Goal: Task Accomplishment & Management: Manage account settings

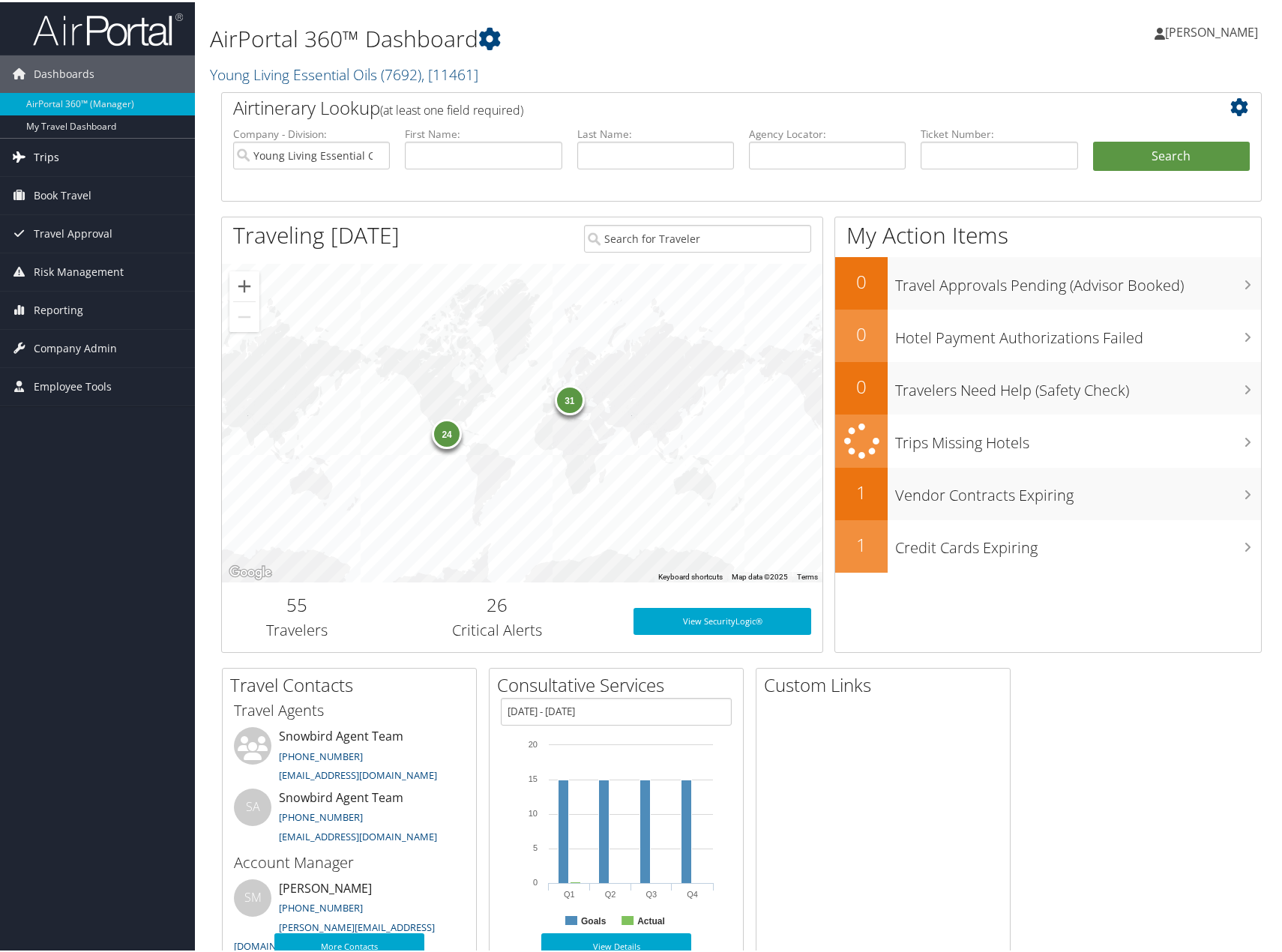
click at [44, 158] on span "Trips" at bounding box center [46, 155] width 25 height 38
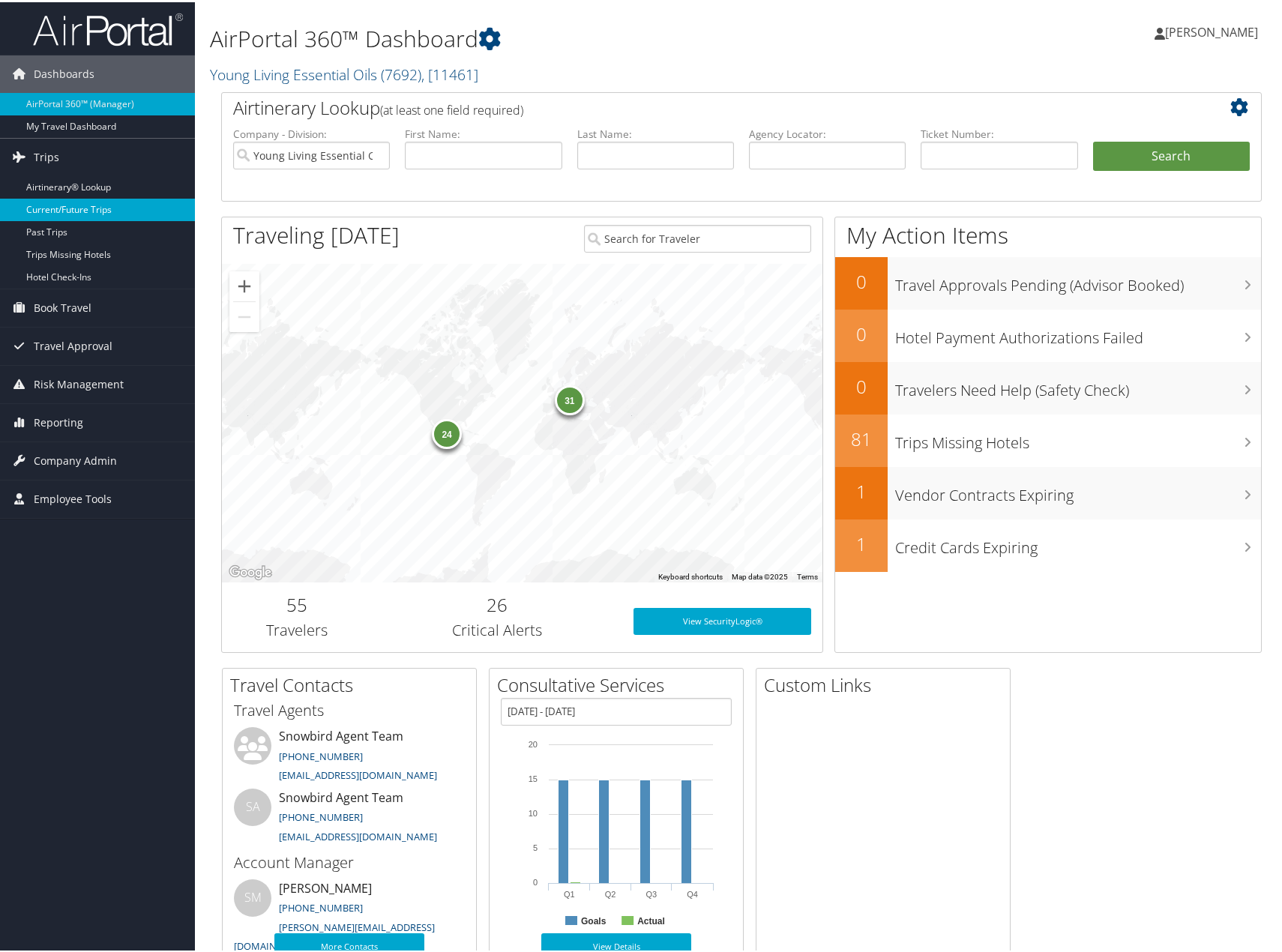
click at [54, 206] on link "Current/Future Trips" at bounding box center [97, 207] width 195 height 23
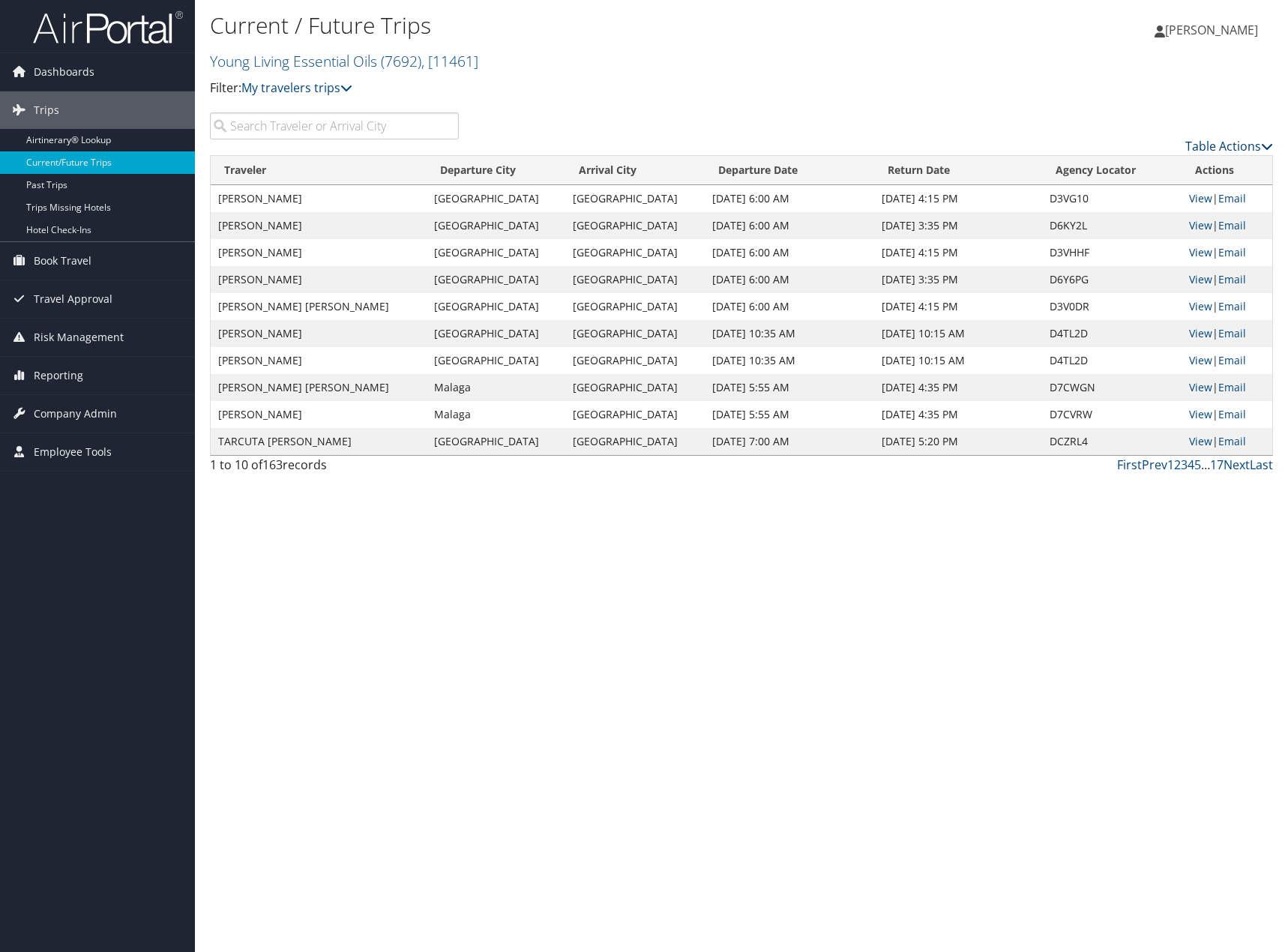
click at [1208, 143] on link "Table Actions" at bounding box center [1229, 146] width 87 height 17
click at [1126, 175] on link "Download Report" at bounding box center [1168, 170] width 197 height 25
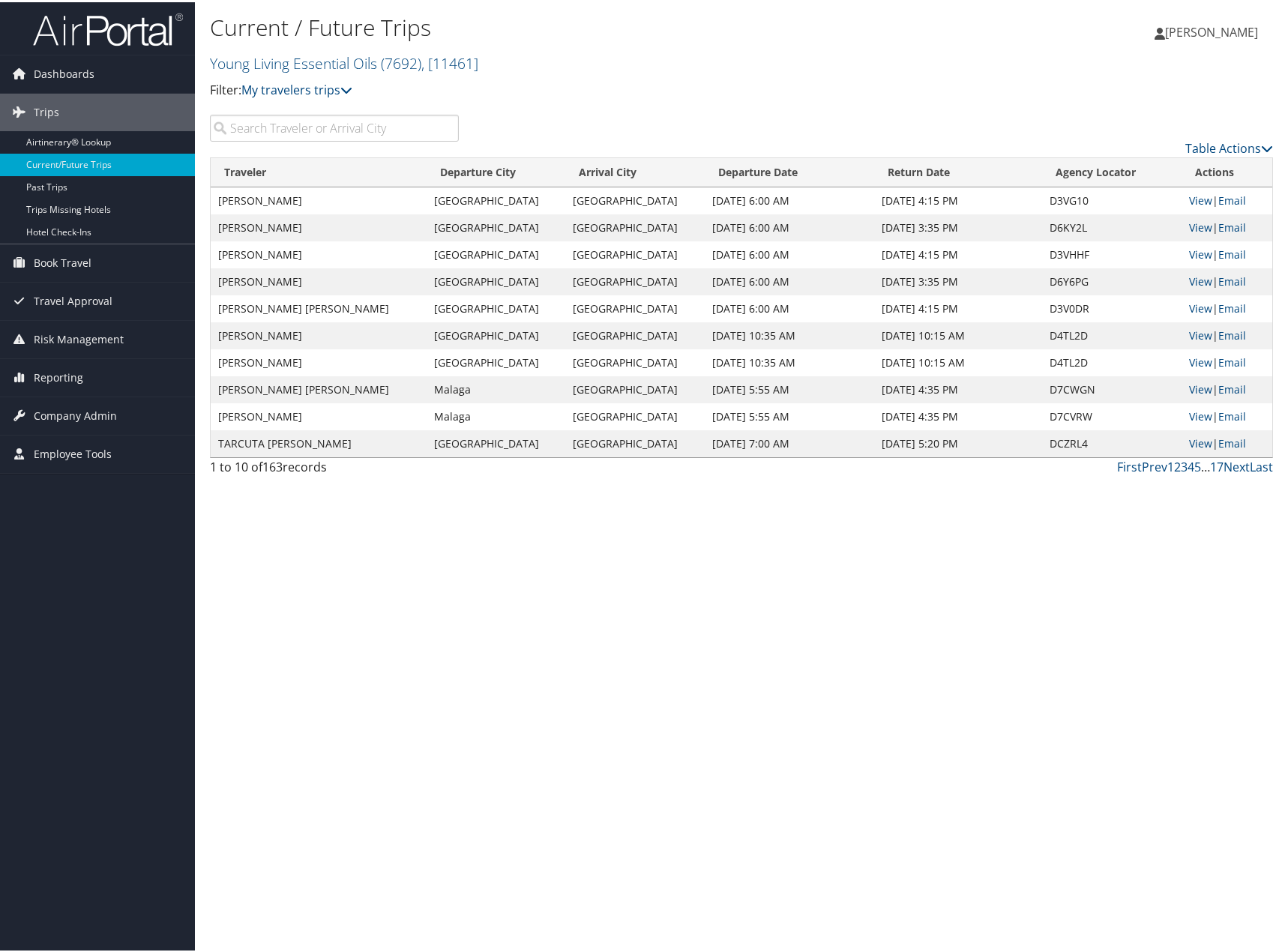
click at [299, 130] on input "search" at bounding box center [334, 126] width 249 height 27
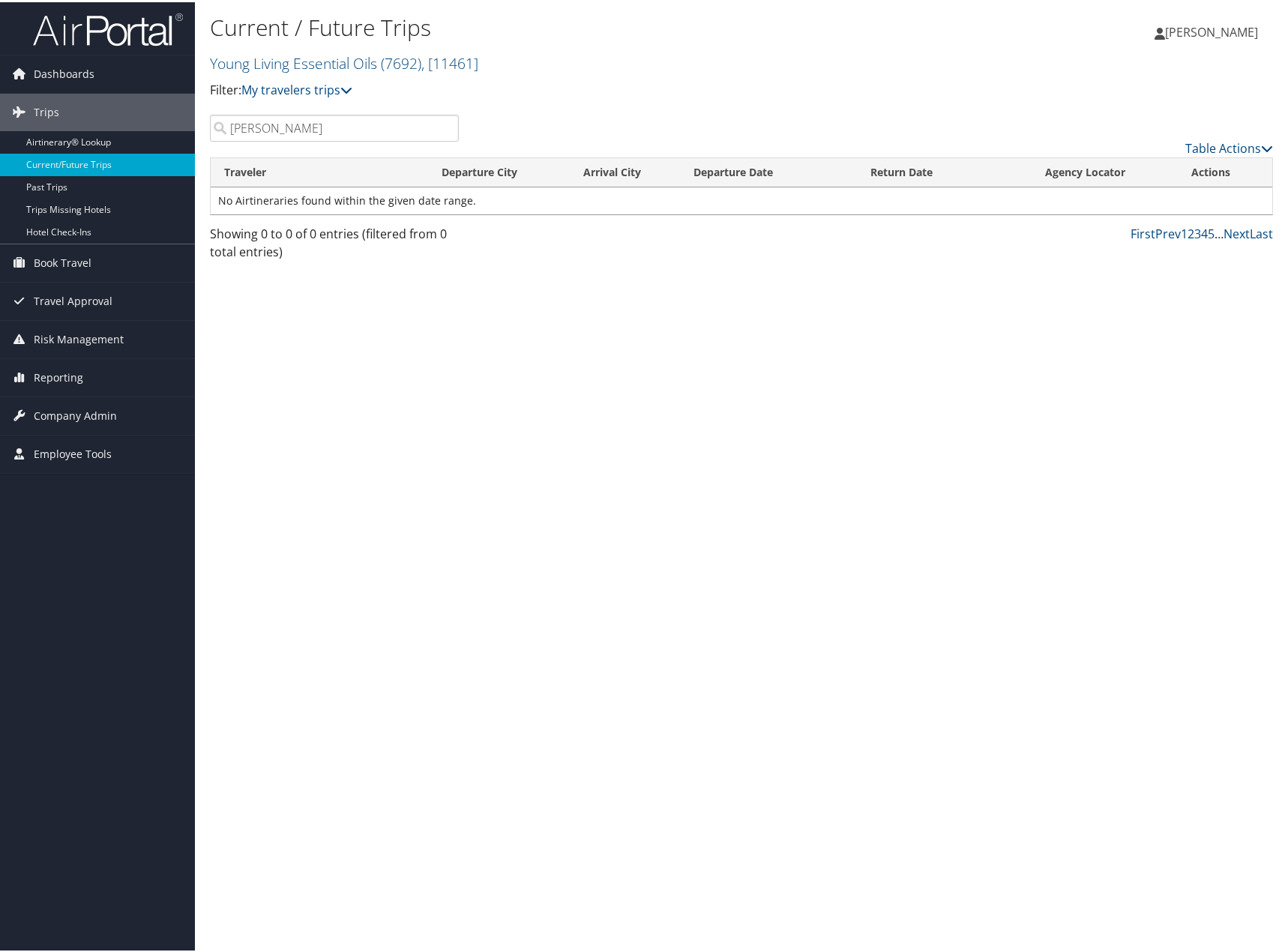
click at [340, 123] on input "fowle" at bounding box center [334, 126] width 249 height 27
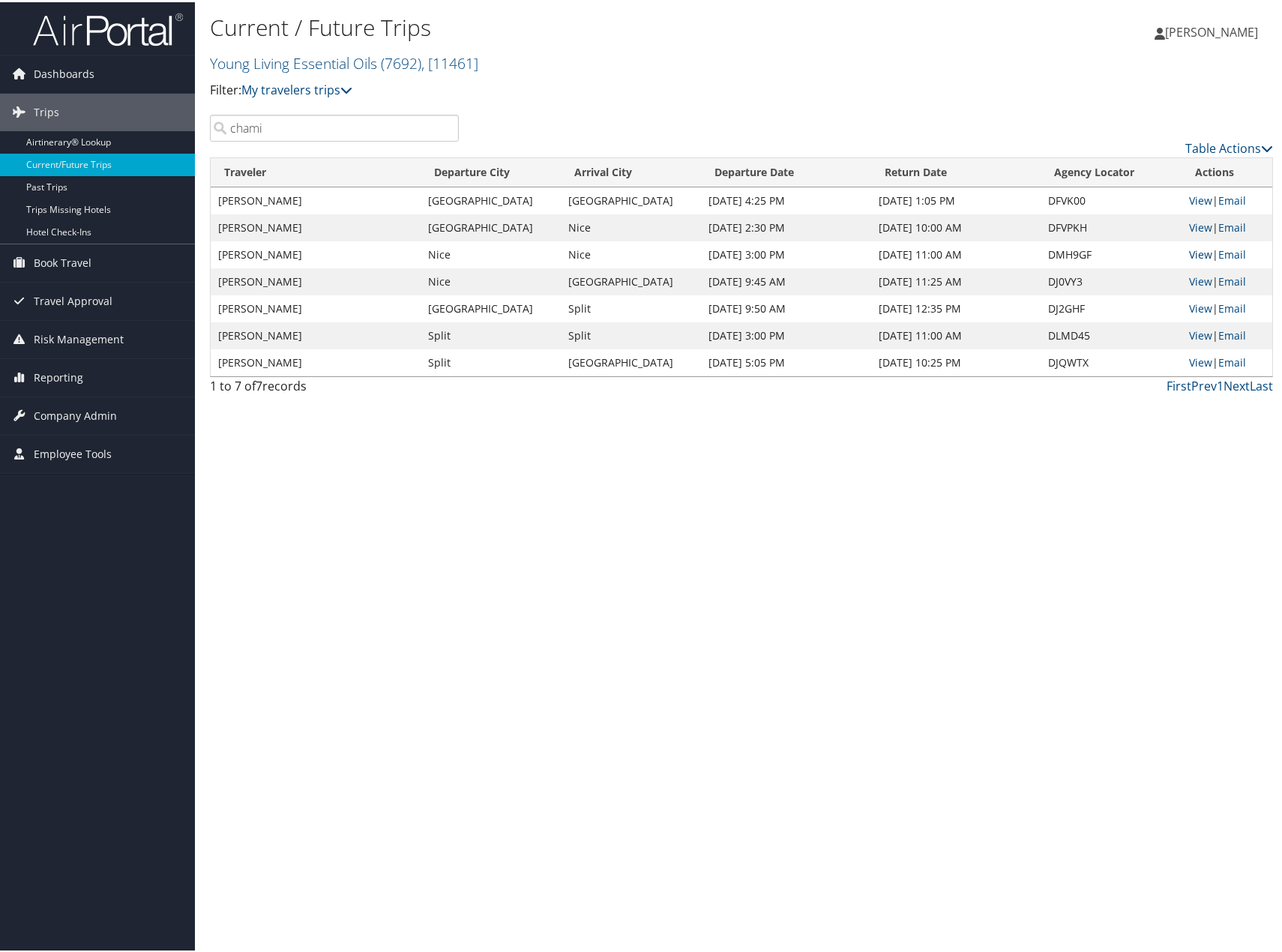
click at [1193, 251] on link "View" at bounding box center [1201, 252] width 24 height 14
click at [287, 131] on input "chami" at bounding box center [334, 126] width 249 height 27
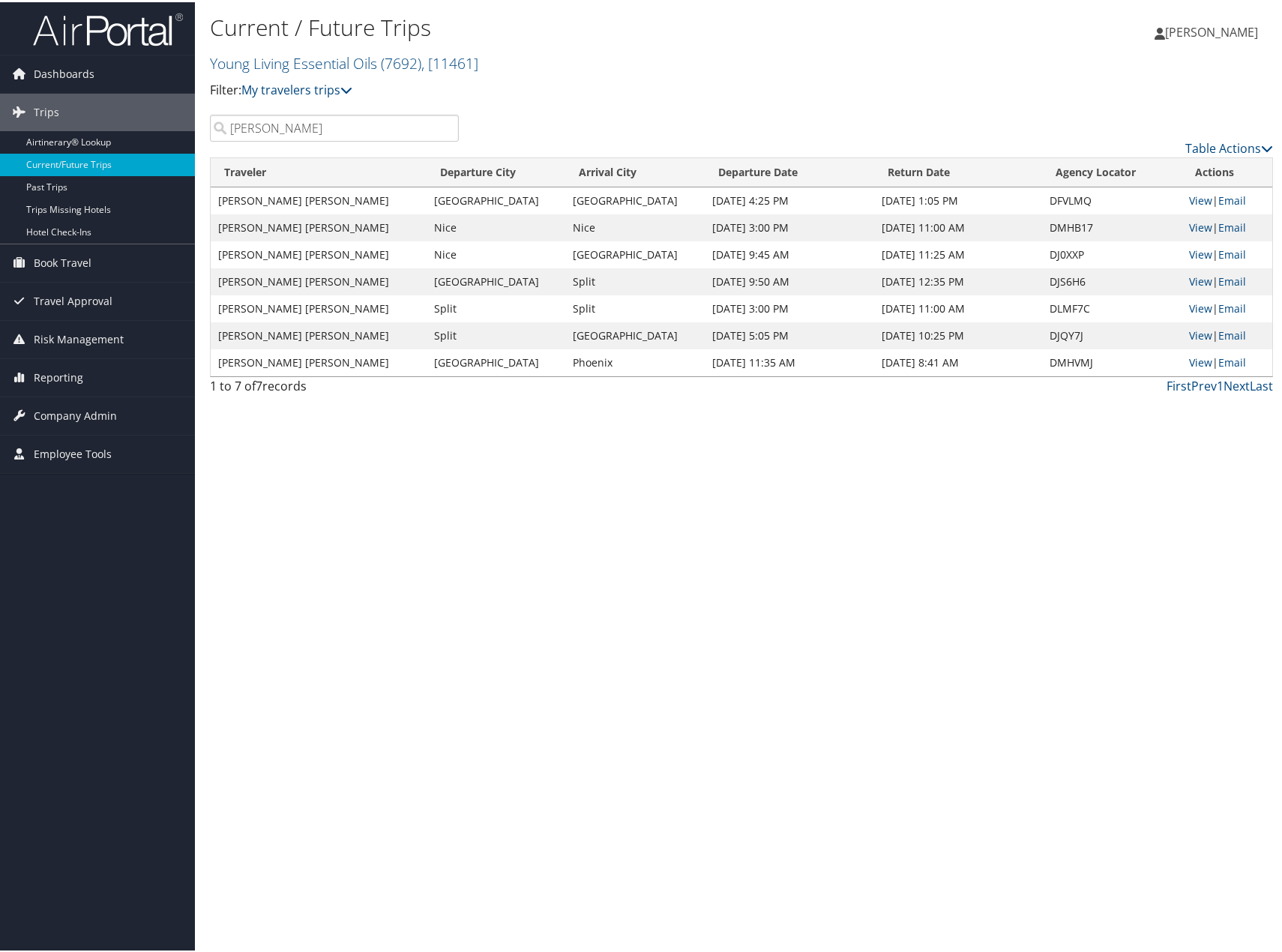
drag, startPoint x: 623, startPoint y: 515, endPoint x: 653, endPoint y: 520, distance: 30.4
click at [625, 515] on div "Current / Future Trips Young Living Essential Oils ( 7692 ) , [ 11461 ] Young L…" at bounding box center [741, 476] width 1093 height 952
click at [1194, 228] on link "View" at bounding box center [1201, 225] width 24 height 14
click at [798, 435] on div "Current / Future Trips Young Living Essential Oils ( 7692 ) , [ 11461 ] Young L…" at bounding box center [741, 476] width 1093 height 952
click at [1192, 332] on link "View" at bounding box center [1201, 332] width 24 height 14
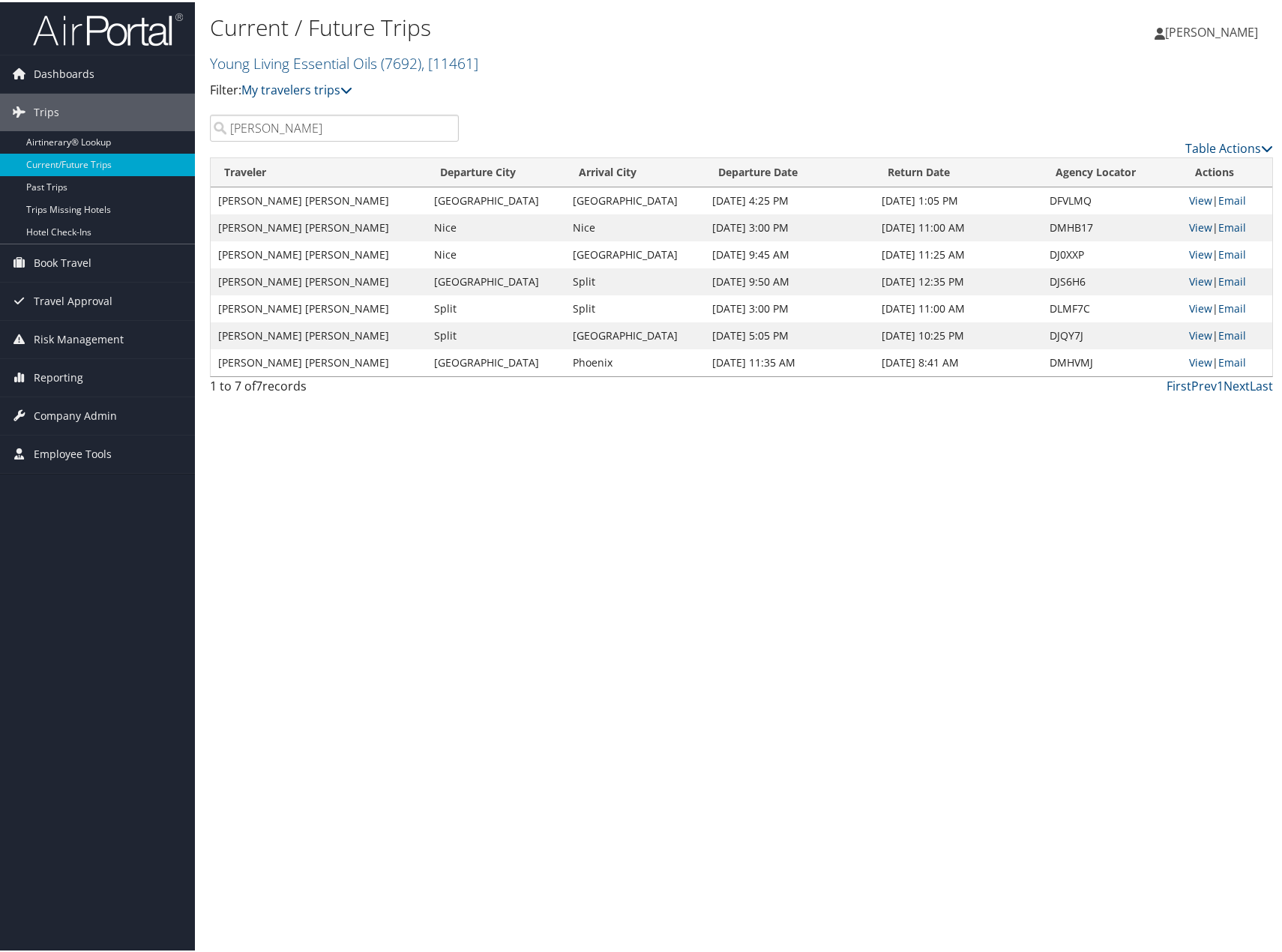
click at [912, 559] on div "Current / Future Trips Young Living Essential Oils ( 7692 ) , [ 11461 ] Young L…" at bounding box center [741, 476] width 1093 height 952
click at [1051, 334] on td "DJQY7J" at bounding box center [1112, 333] width 140 height 27
click at [1051, 333] on td "DJQY7J" at bounding box center [1112, 333] width 140 height 27
copy td "DJQY7J"
click at [901, 662] on div "Current / Future Trips Young Living Essential Oils ( 7692 ) , [ 11461 ] Young L…" at bounding box center [741, 476] width 1093 height 952
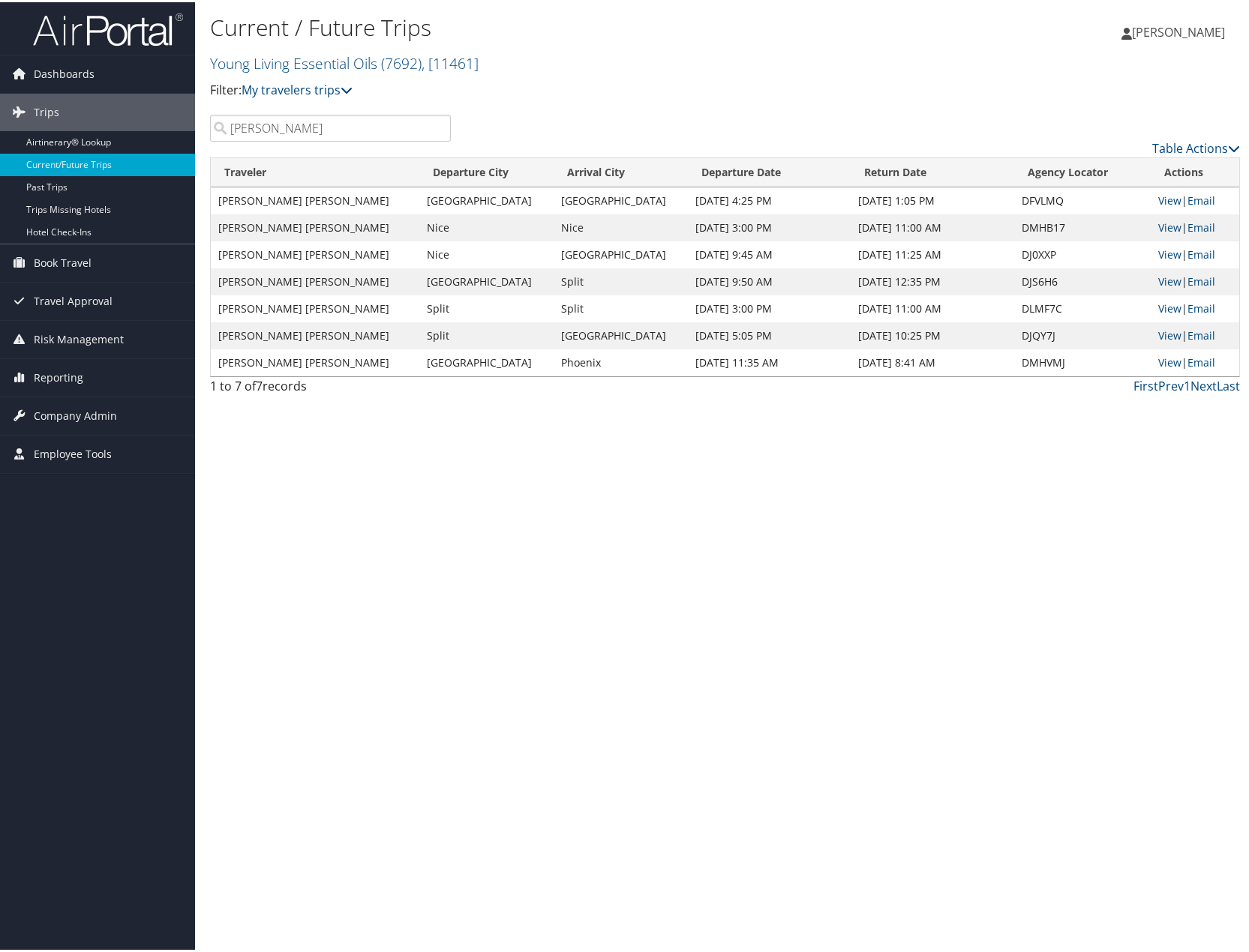
click at [353, 132] on input "tyson" at bounding box center [330, 126] width 241 height 27
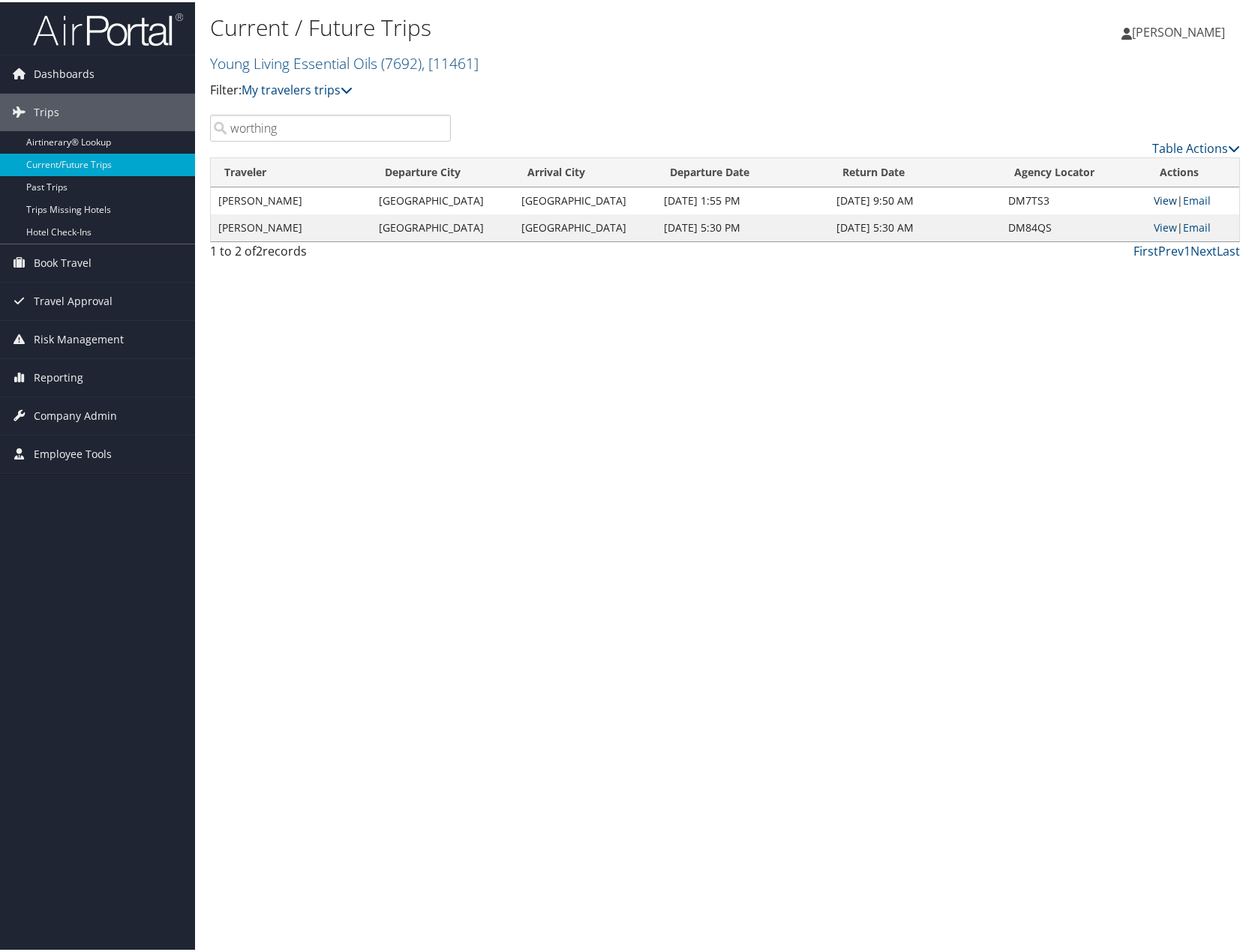
click at [1154, 197] on link "View" at bounding box center [1166, 198] width 24 height 14
click at [1162, 223] on link "View" at bounding box center [1166, 225] width 24 height 14
click at [333, 132] on input "worthing" at bounding box center [330, 126] width 241 height 27
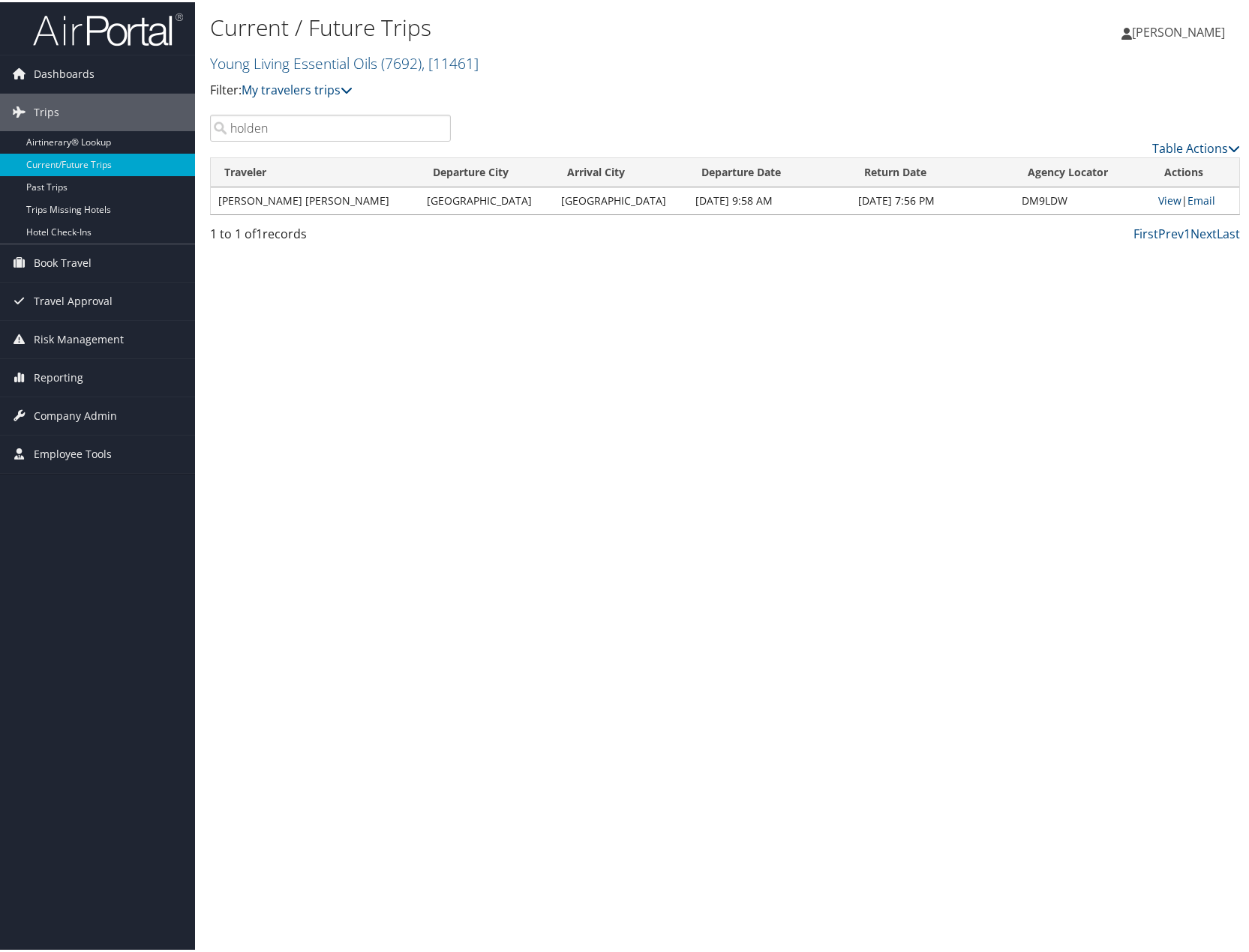
click at [1016, 194] on td "DM9LDW" at bounding box center [1082, 199] width 137 height 27
copy td "DM9LDW"
click at [1172, 200] on td "View | Email" at bounding box center [1194, 199] width 88 height 27
click at [1162, 199] on link "View" at bounding box center [1170, 198] width 24 height 14
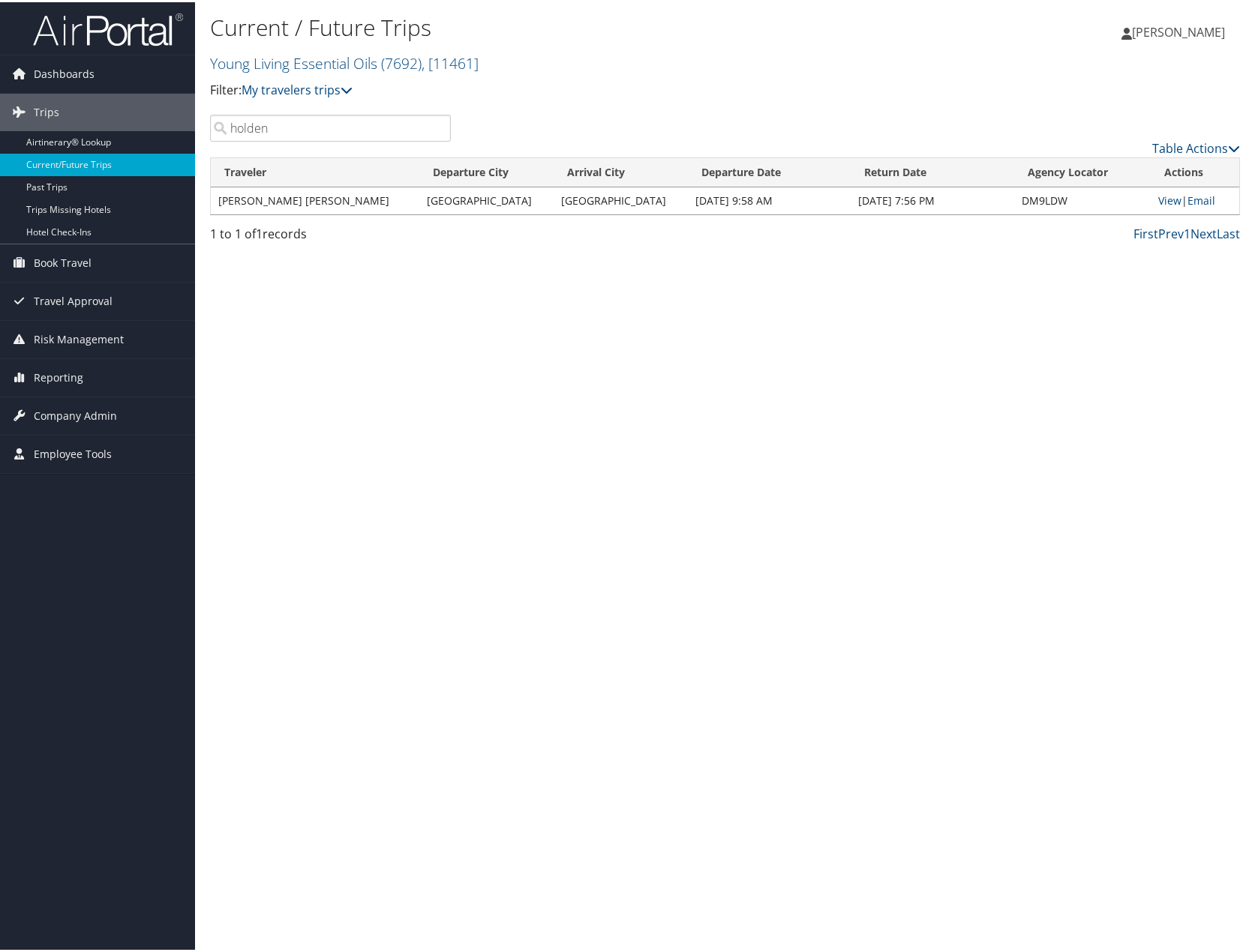
click at [338, 123] on input "holden" at bounding box center [330, 126] width 241 height 27
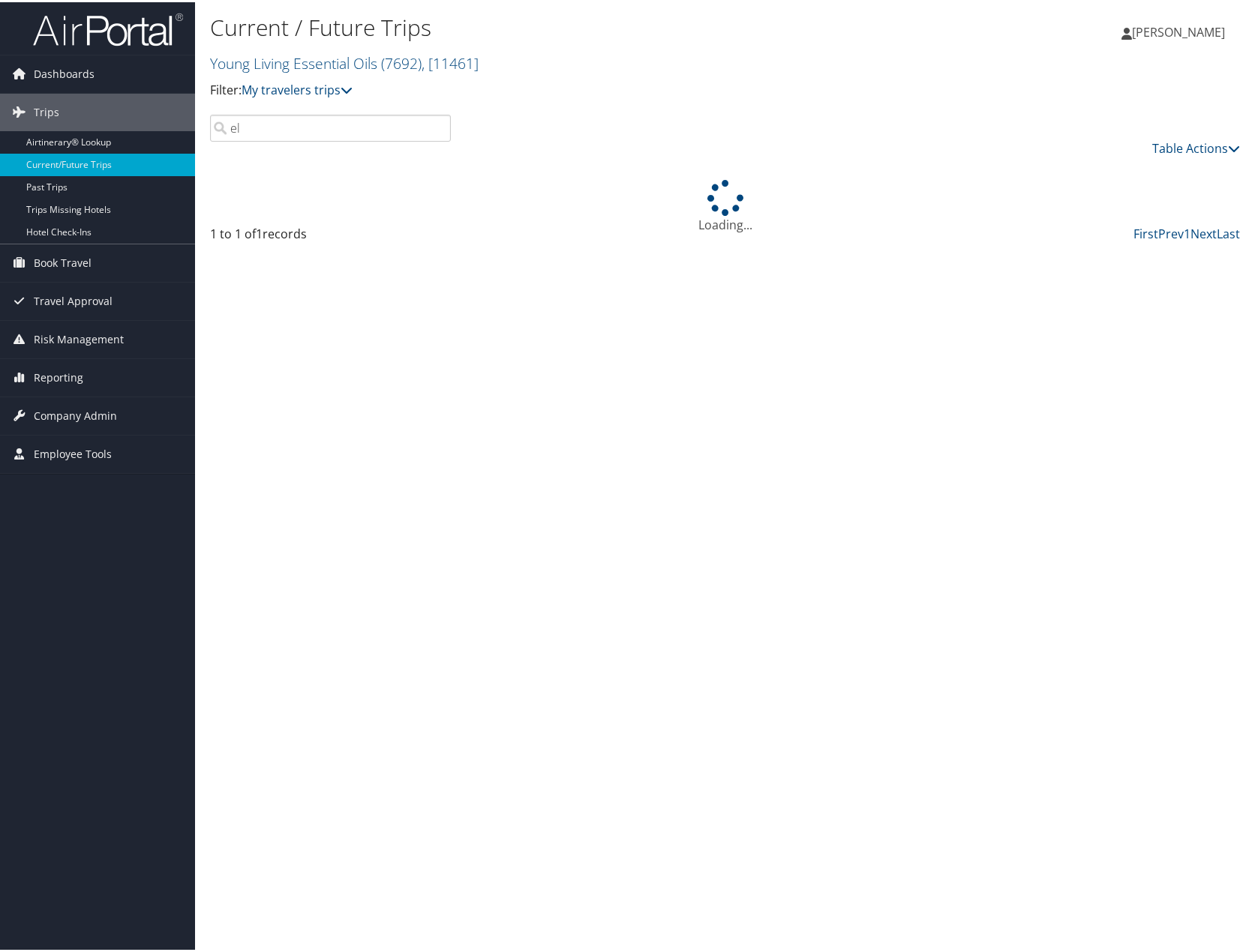
type input "e"
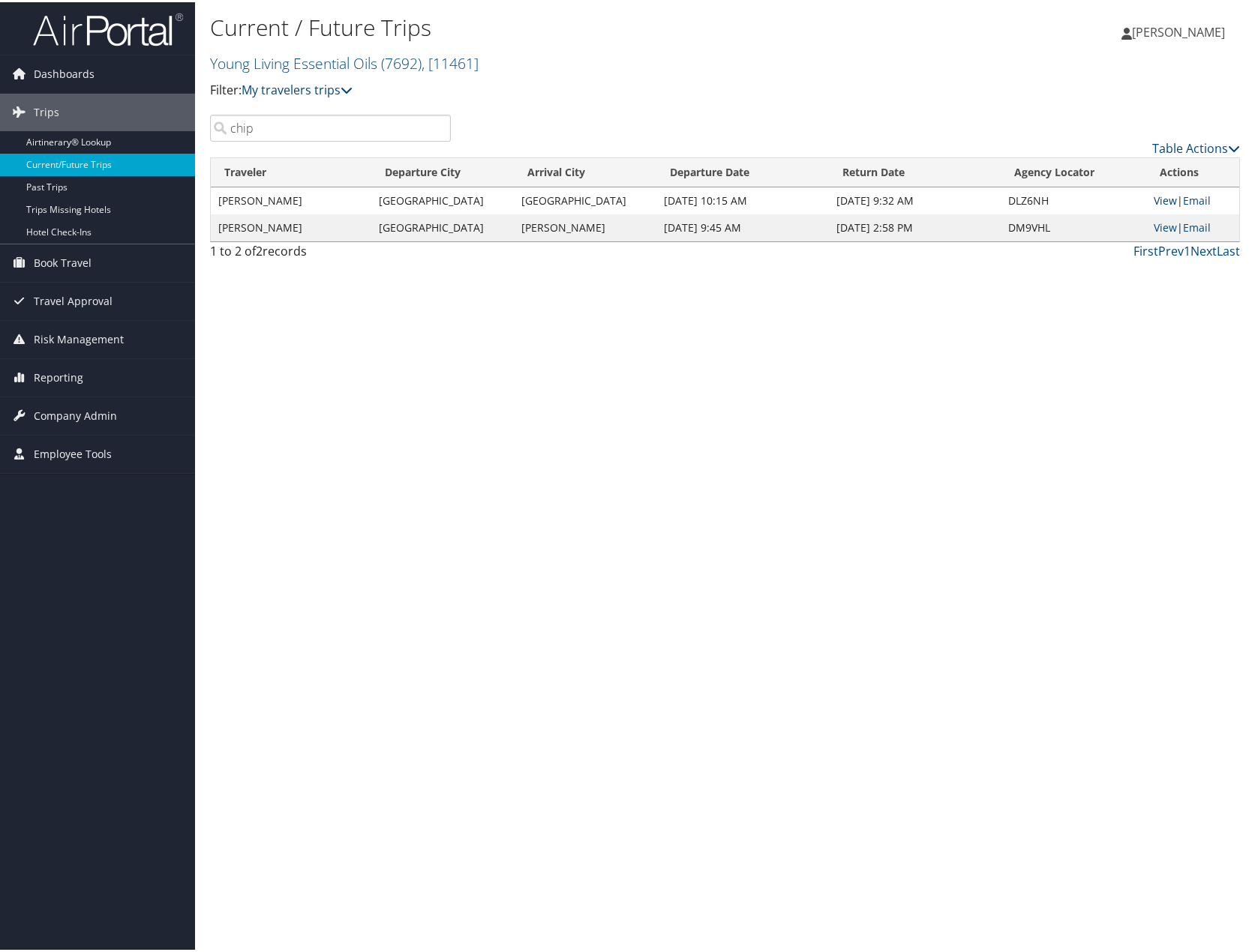
click at [1167, 194] on link "View" at bounding box center [1166, 198] width 24 height 14
click at [372, 131] on input "chip" at bounding box center [330, 126] width 241 height 27
click at [371, 131] on input "chip" at bounding box center [330, 126] width 241 height 27
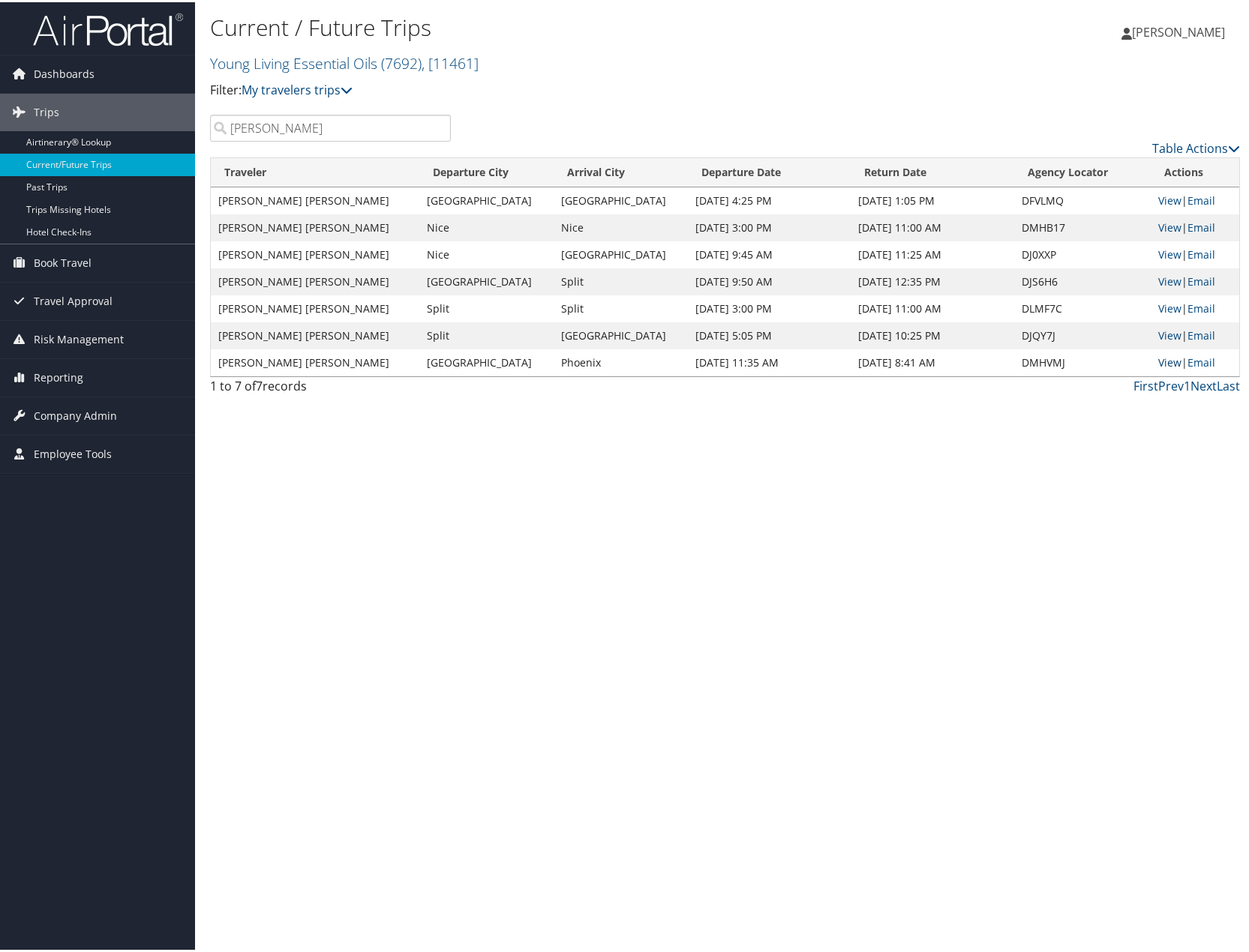
type input "tyson"
click at [1158, 363] on link "View" at bounding box center [1170, 360] width 24 height 14
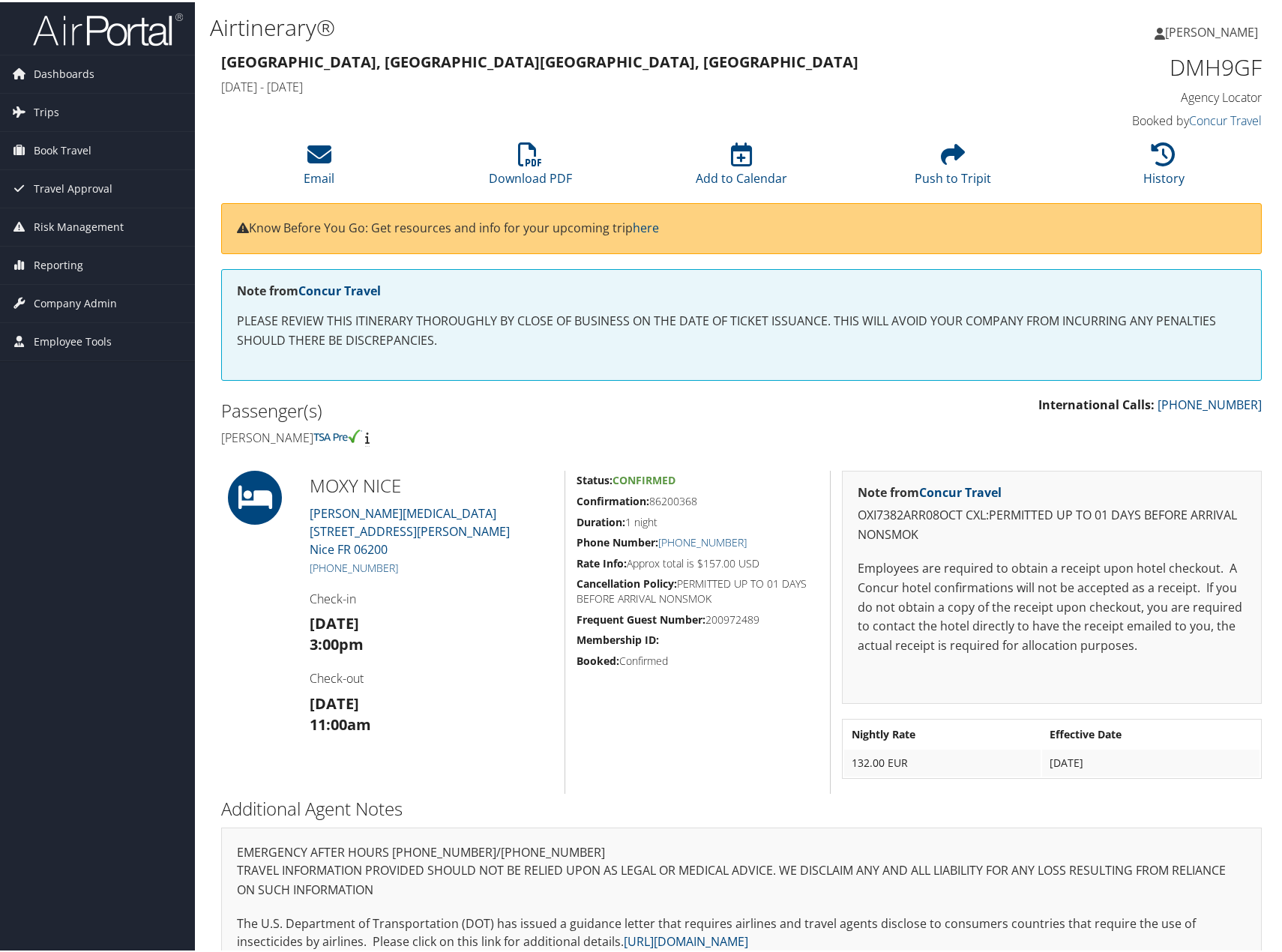
click at [662, 498] on h5 "Confirmation: 86200368" at bounding box center [698, 500] width 243 height 15
copy h5 "86200368"
click at [1202, 53] on h1 "DMH9GF" at bounding box center [1141, 65] width 243 height 32
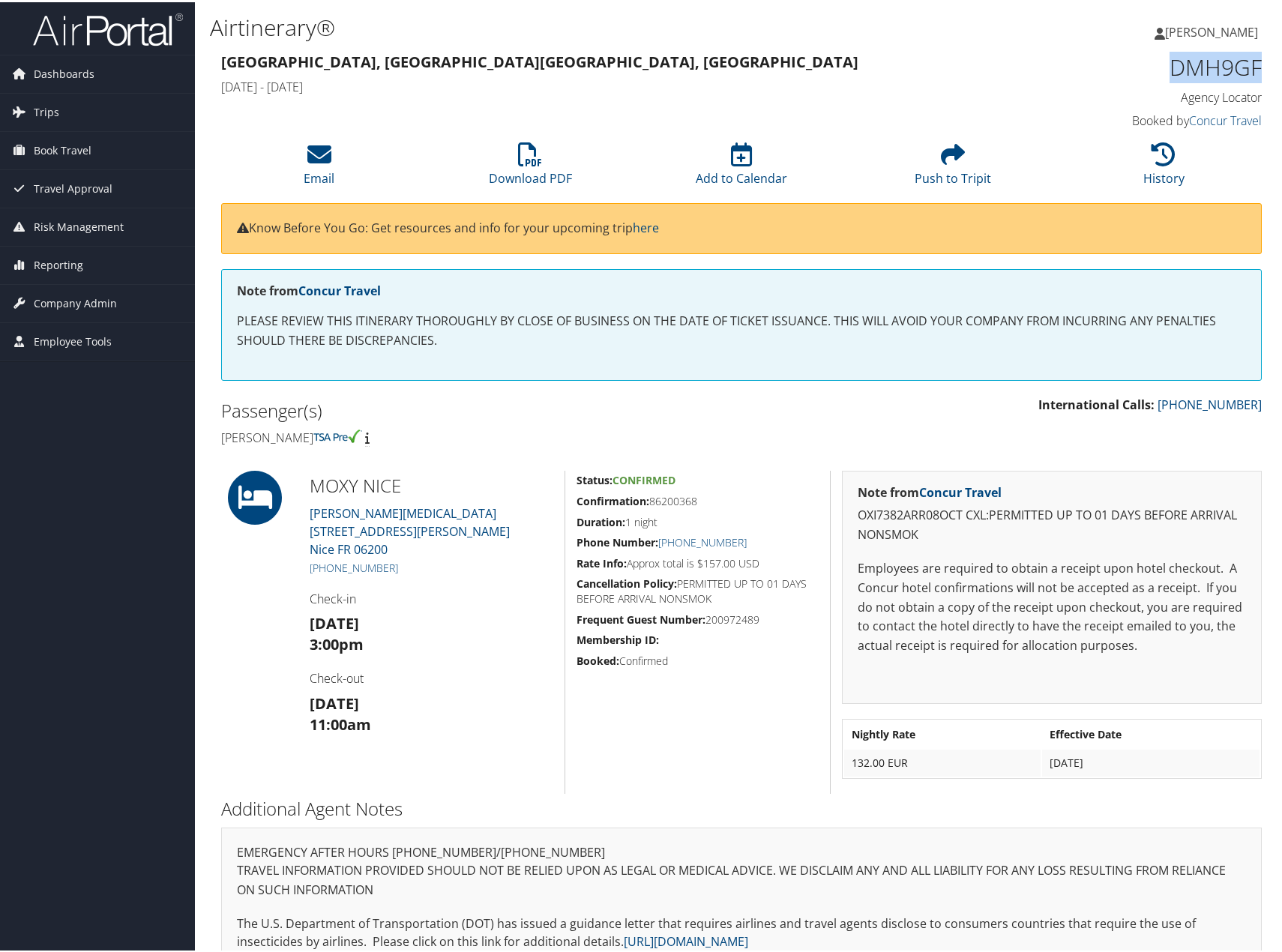
copy h1 "DMH9GF"
click at [670, 502] on h5 "Confirmation: 86200368" at bounding box center [698, 500] width 243 height 15
copy h5 "86200368"
click at [1240, 70] on h1 "DMHB17" at bounding box center [1141, 65] width 243 height 32
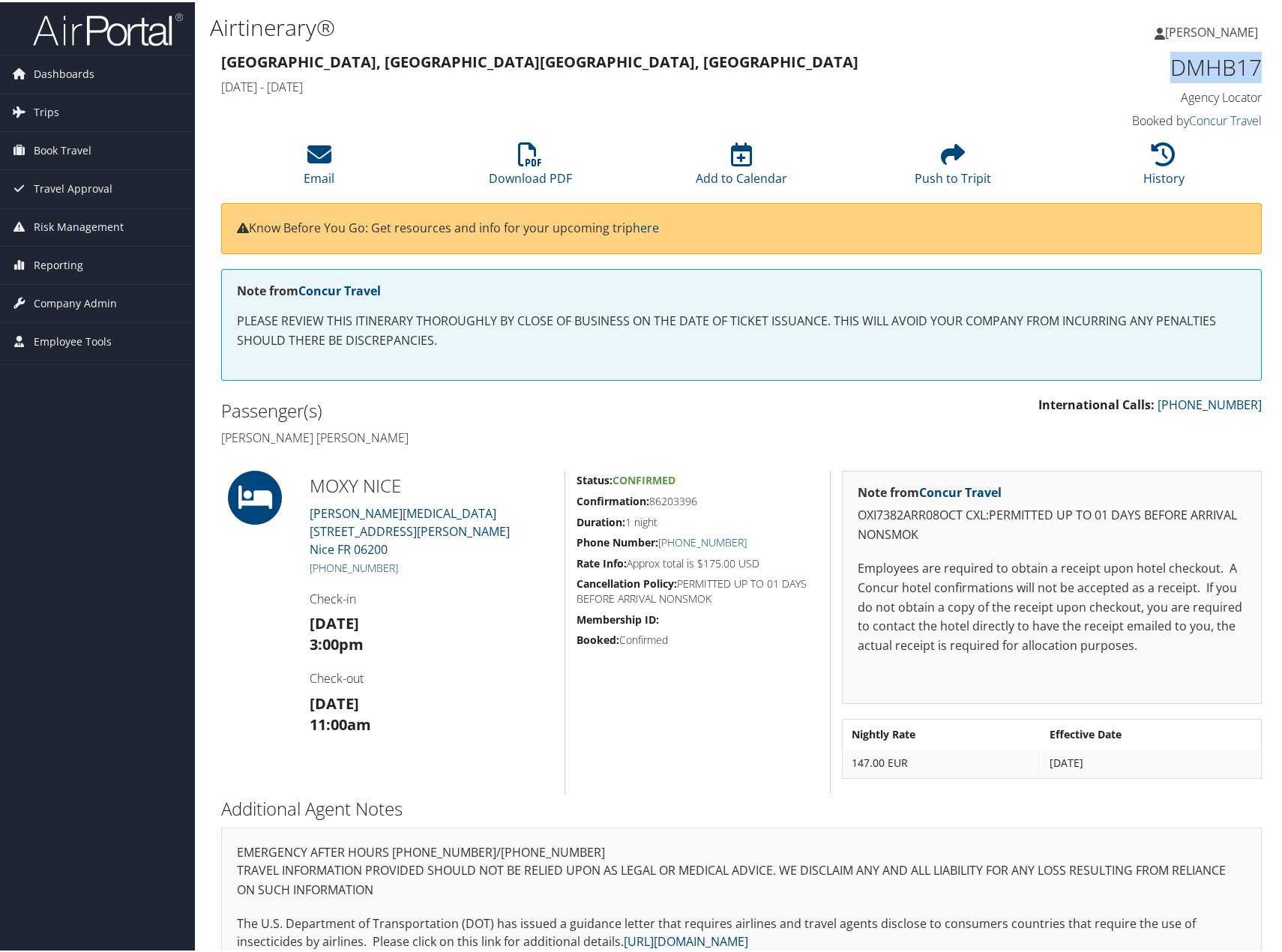
click at [1240, 70] on h1 "DMHB17" at bounding box center [1141, 65] width 243 height 32
copy h1 "DMHB17"
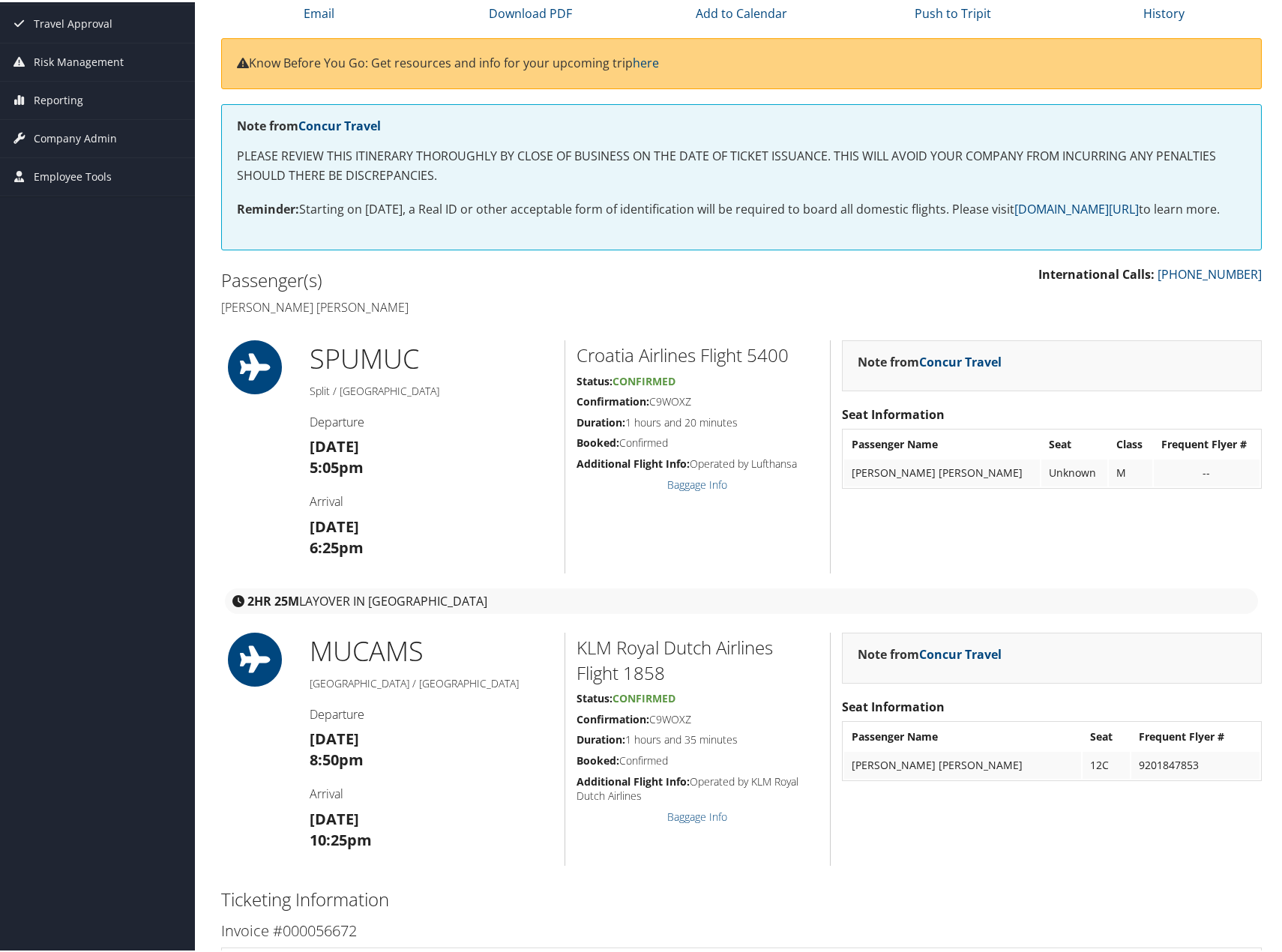
scroll to position [225, 0]
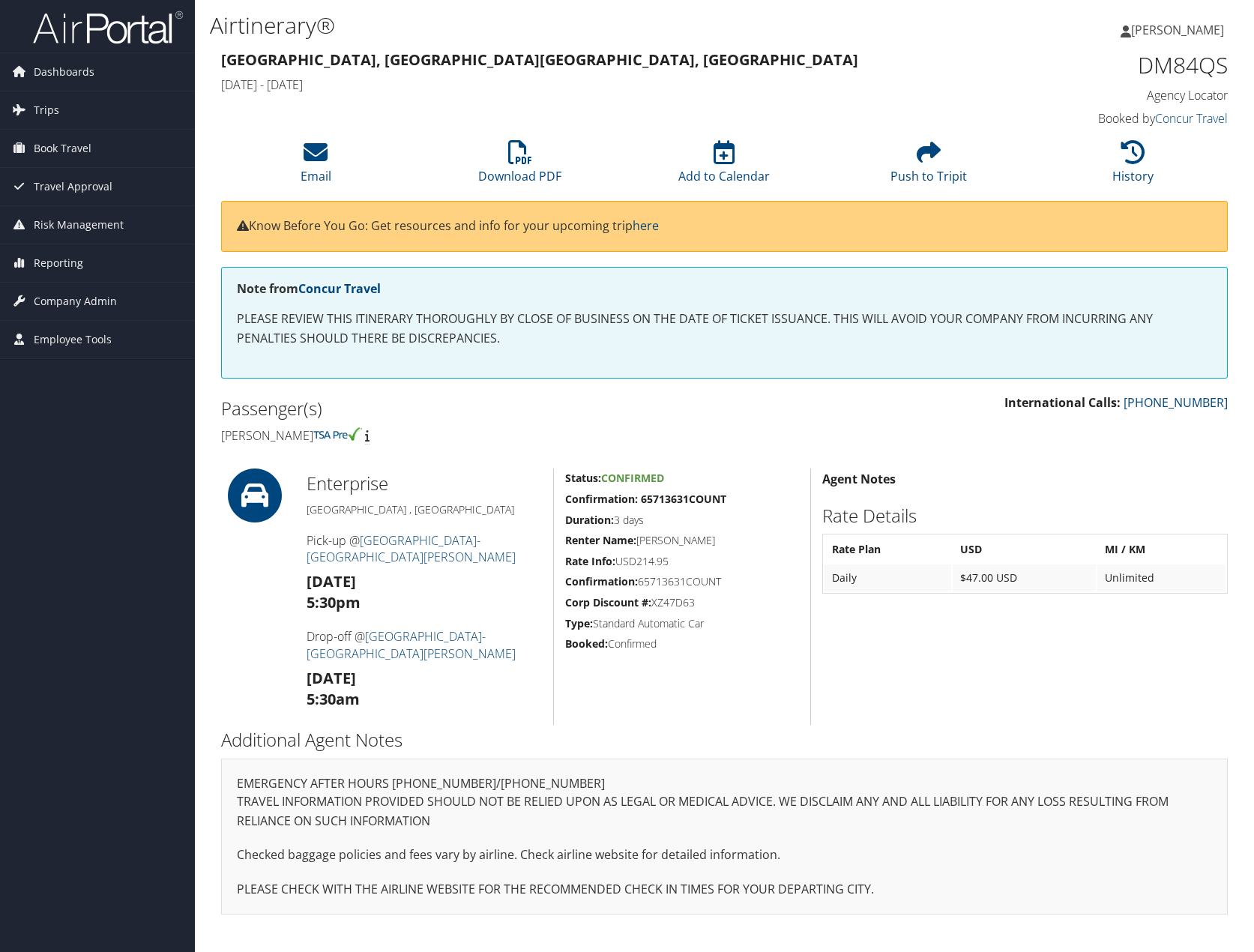
click at [1170, 50] on h1 "DM84QS" at bounding box center [1110, 65] width 235 height 32
click at [1173, 60] on h1 "DM84QS" at bounding box center [1110, 65] width 235 height 32
copy h1 "DM84QS"
click at [687, 501] on strong "Confirmation: 65713631COUNT" at bounding box center [645, 499] width 161 height 14
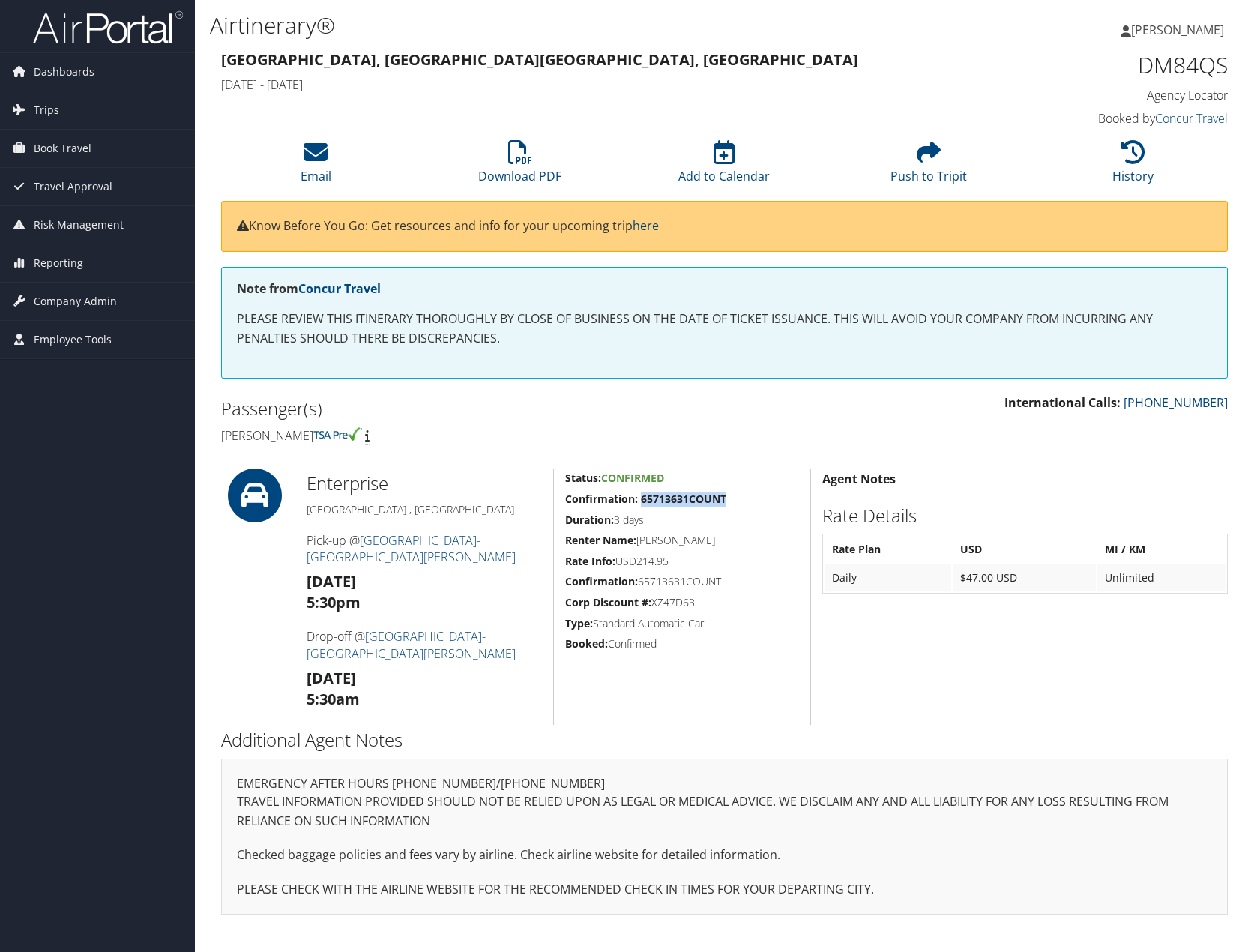
click at [687, 501] on strong "Confirmation: 65713631COUNT" at bounding box center [645, 499] width 161 height 14
copy strong "65713631COUNT"
drag, startPoint x: 125, startPoint y: 480, endPoint x: 389, endPoint y: 131, distance: 437.6
click at [125, 480] on div "Dashboards AirPortal 360™ (Manager) My Travel Dashboard Trips Airtinerary® Look…" at bounding box center [627, 476] width 1254 height 952
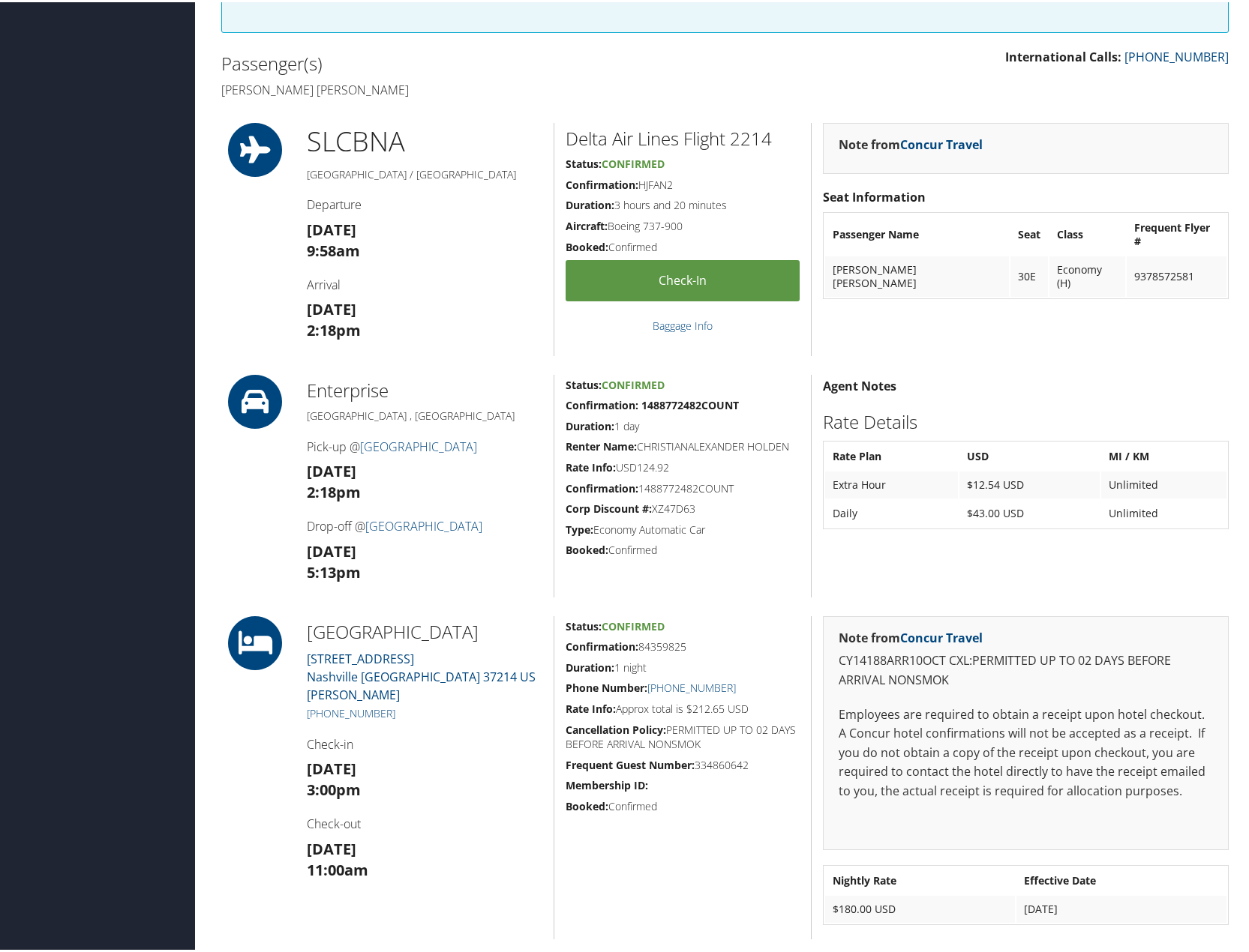
scroll to position [375, 0]
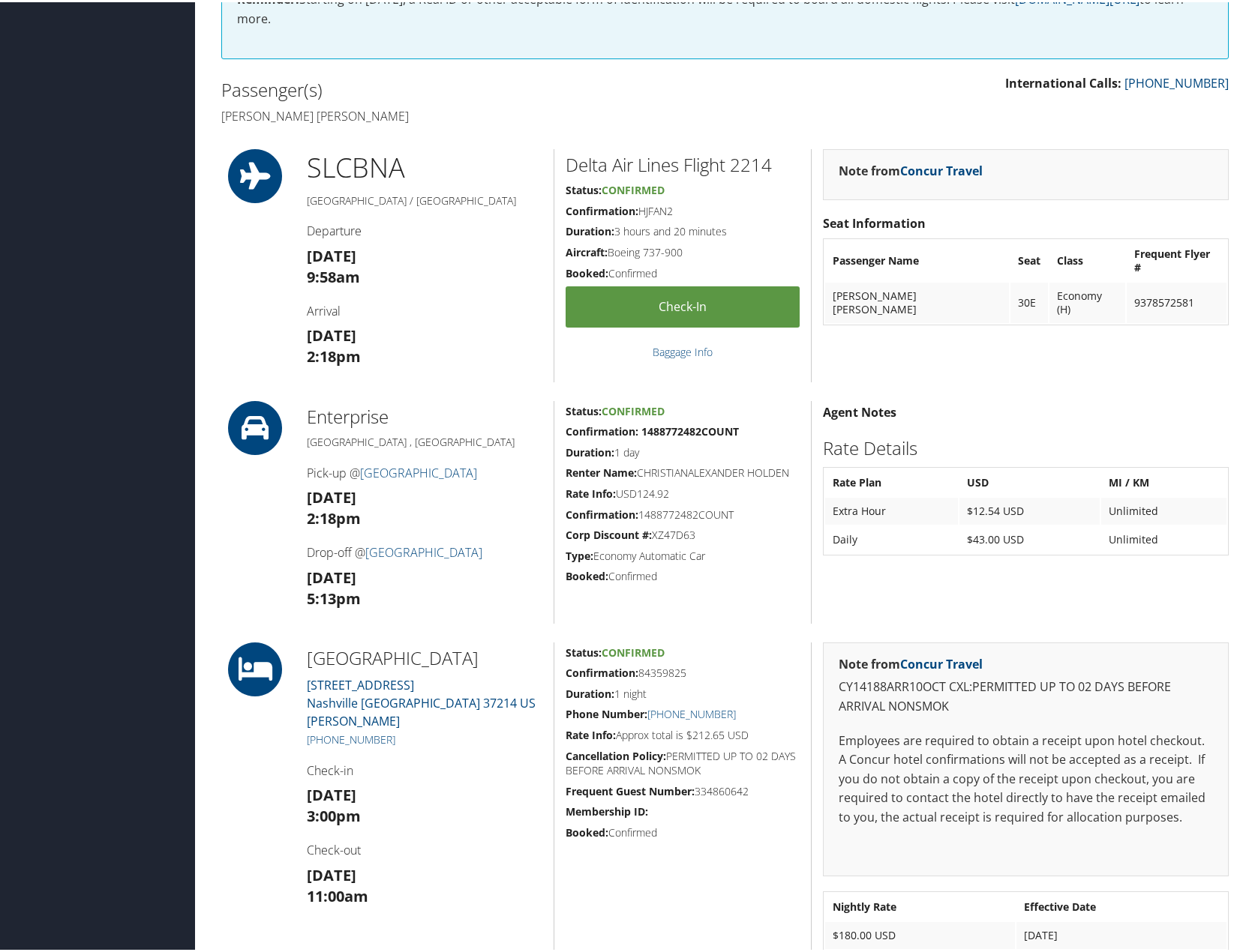
click at [663, 207] on h5 "Confirmation: HJFAN2" at bounding box center [682, 209] width 234 height 15
copy h5 "HJFAN2"
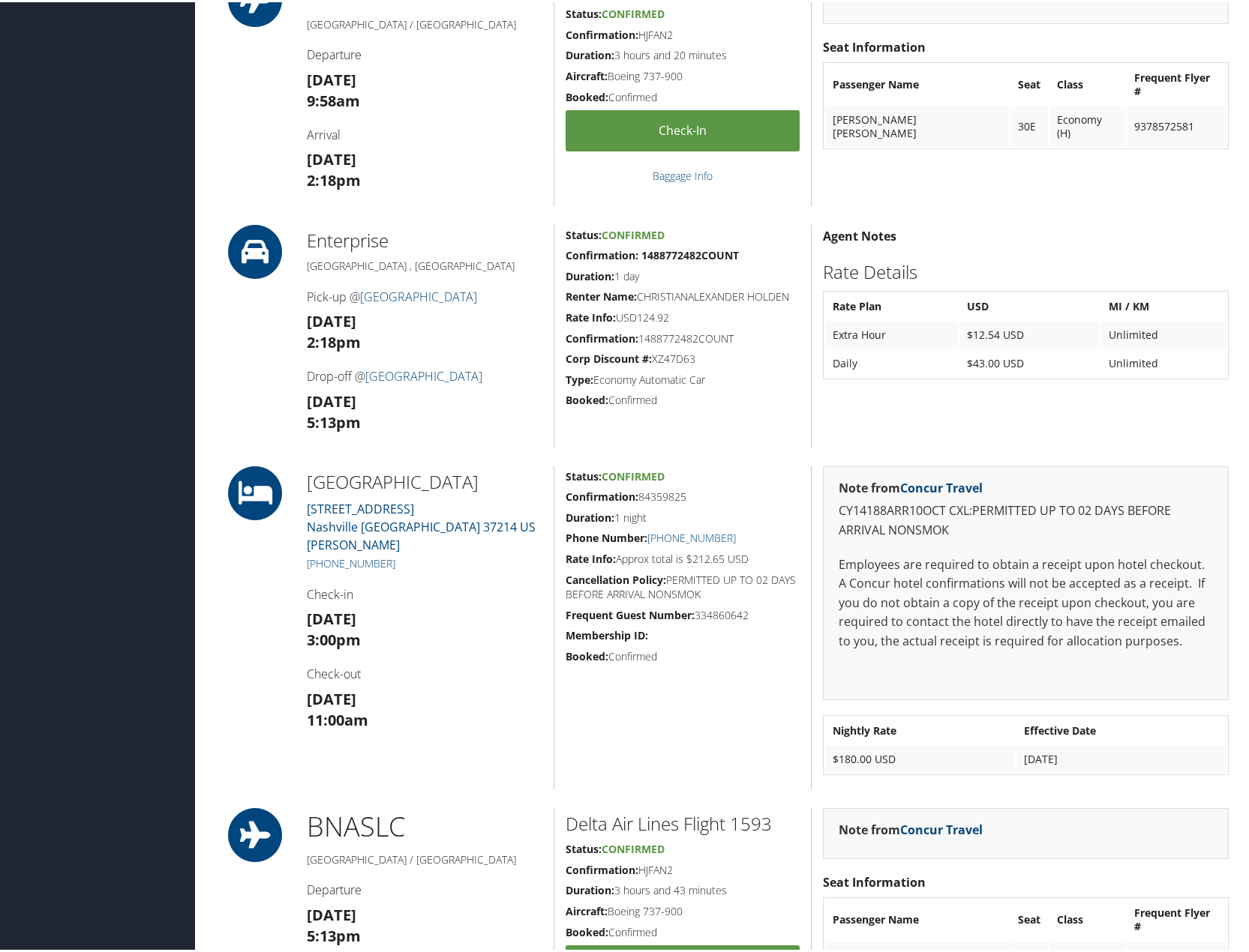
scroll to position [525, 0]
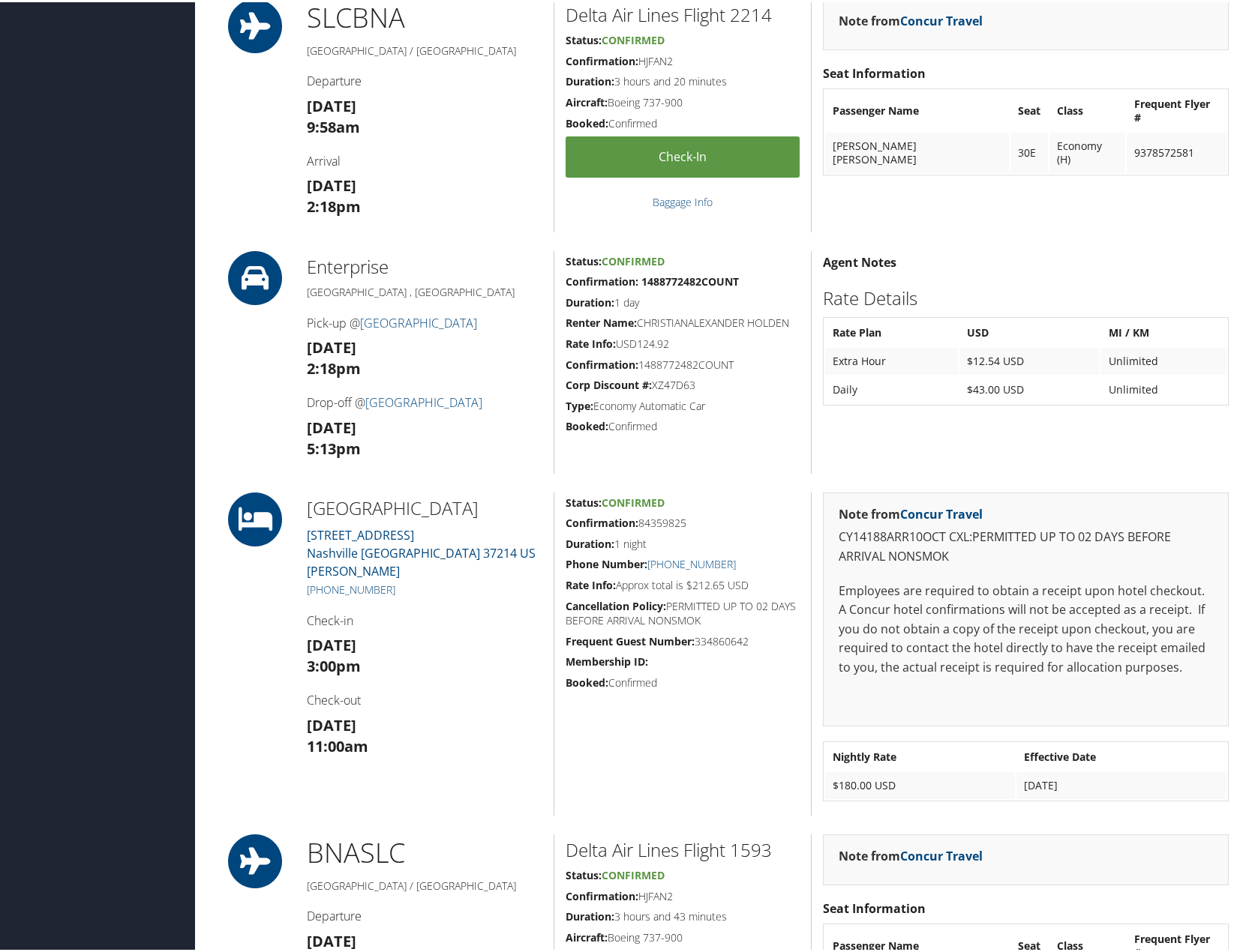
click at [672, 278] on strong "Confirmation: 1488772482COUNT" at bounding box center [652, 279] width 173 height 14
copy strong "1488772482COUNT"
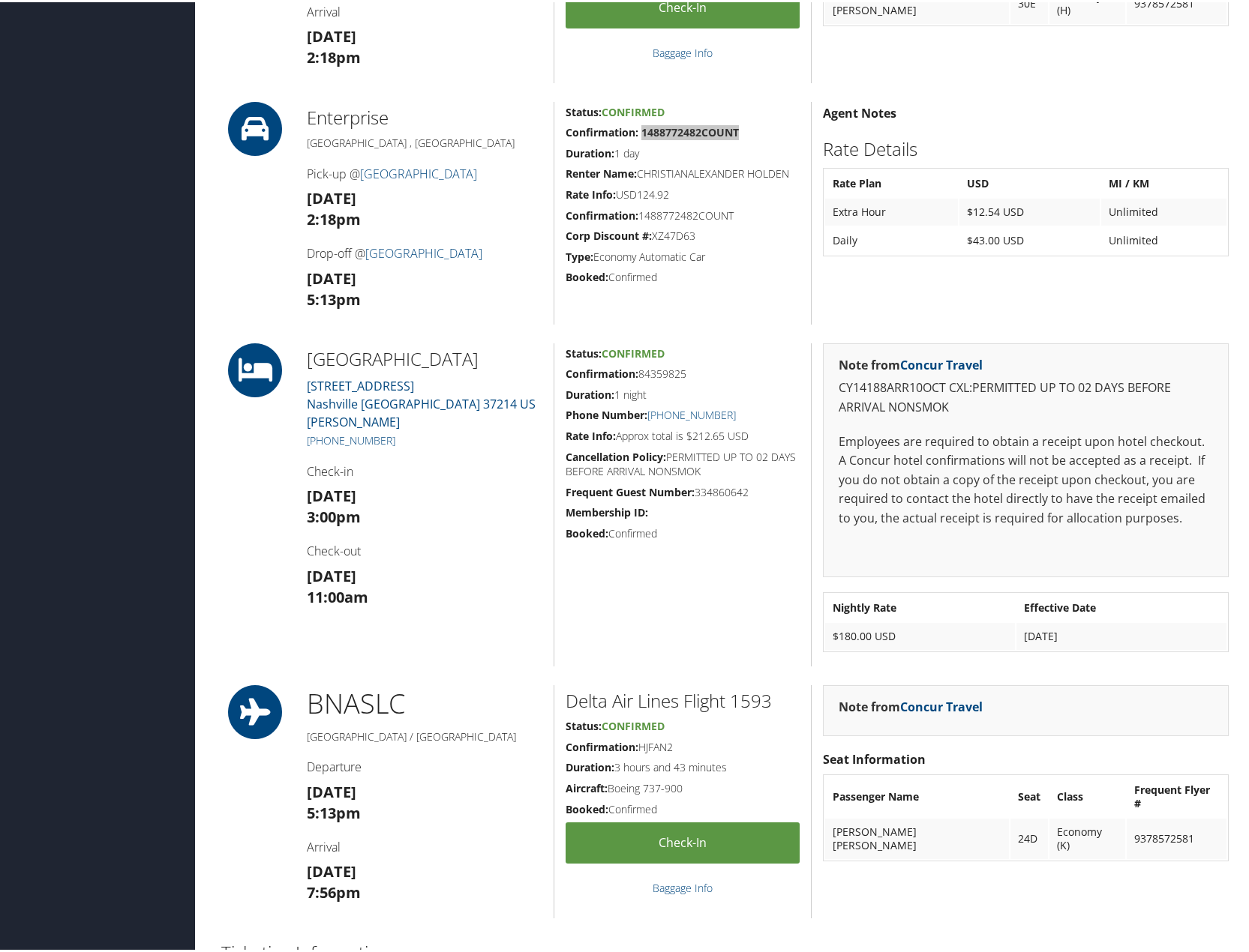
scroll to position [675, 0]
click at [665, 369] on h5 "Confirmation: 84359825" at bounding box center [682, 371] width 234 height 15
copy h5 "84359825"
drag, startPoint x: 108, startPoint y: 256, endPoint x: 239, endPoint y: 136, distance: 177.7
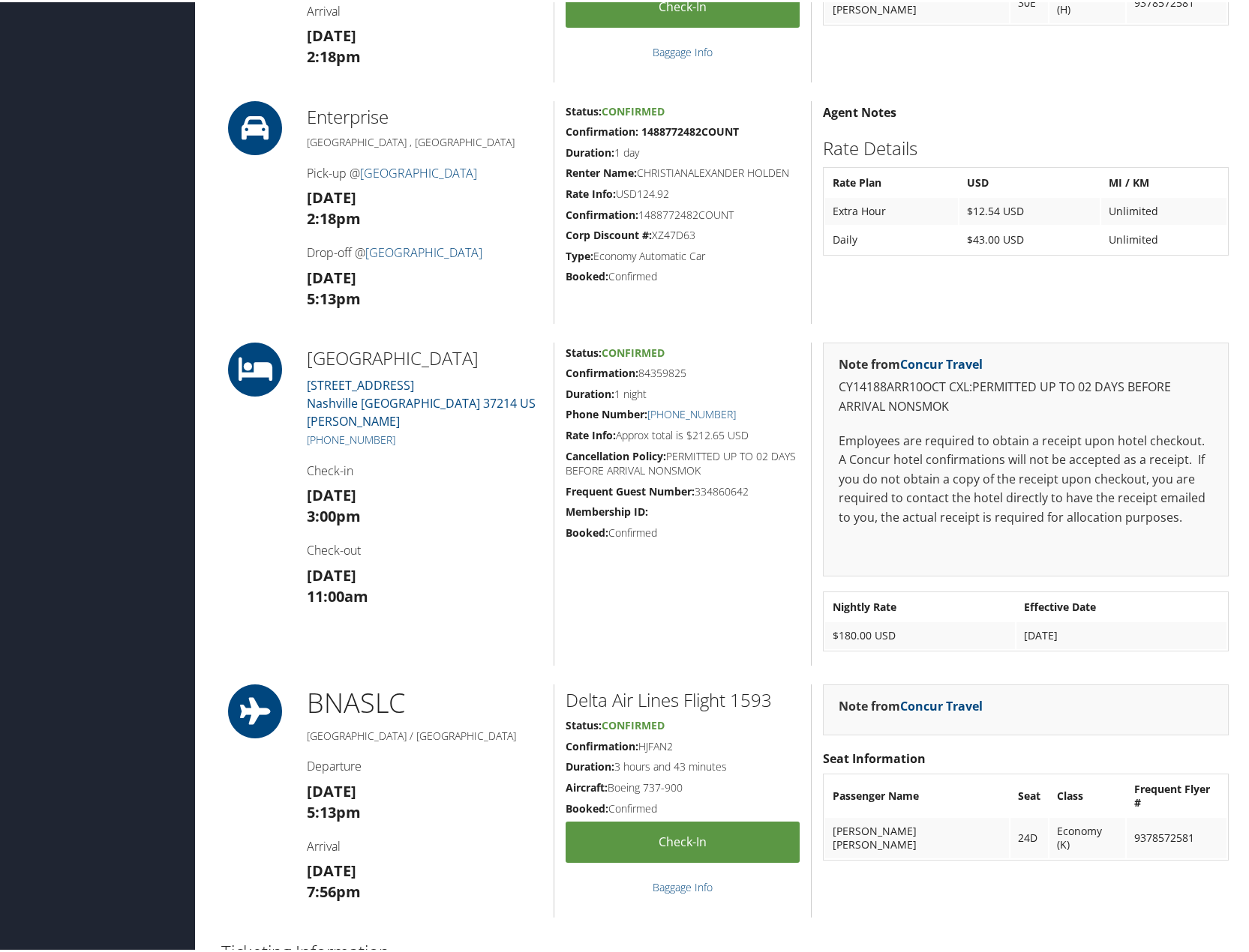
click at [108, 256] on div "Dashboards AirPortal 360™ (Manager) My Travel Dashboard Trips Airtinerary® Look…" at bounding box center [627, 410] width 1255 height 2170
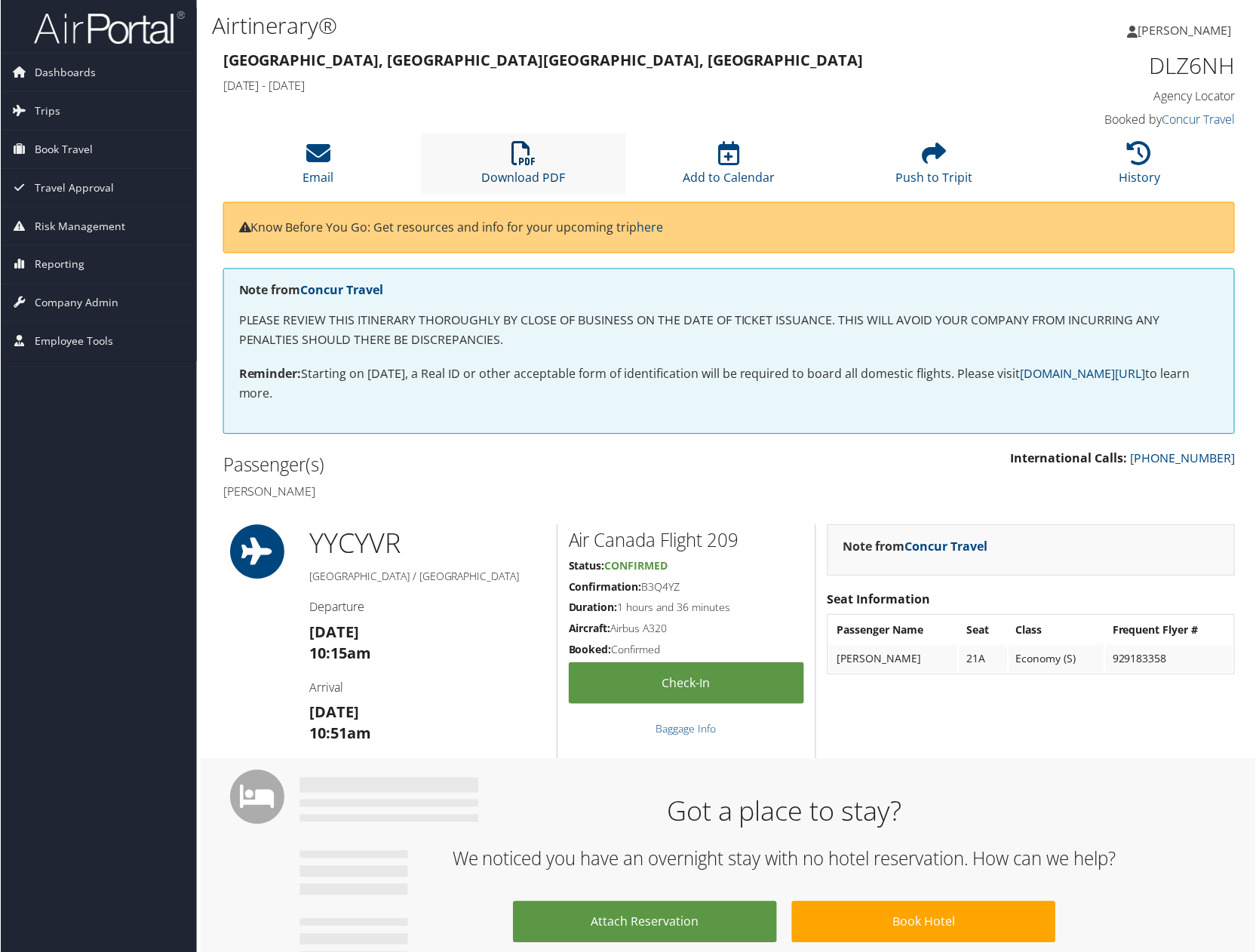
click at [508, 177] on link "Download PDF" at bounding box center [523, 167] width 84 height 36
click at [314, 488] on h4 "[PERSON_NAME]" at bounding box center [470, 492] width 496 height 17
click at [353, 487] on h4 "[PERSON_NAME]" at bounding box center [470, 492] width 496 height 17
copy h4 "Chipiristeanu"
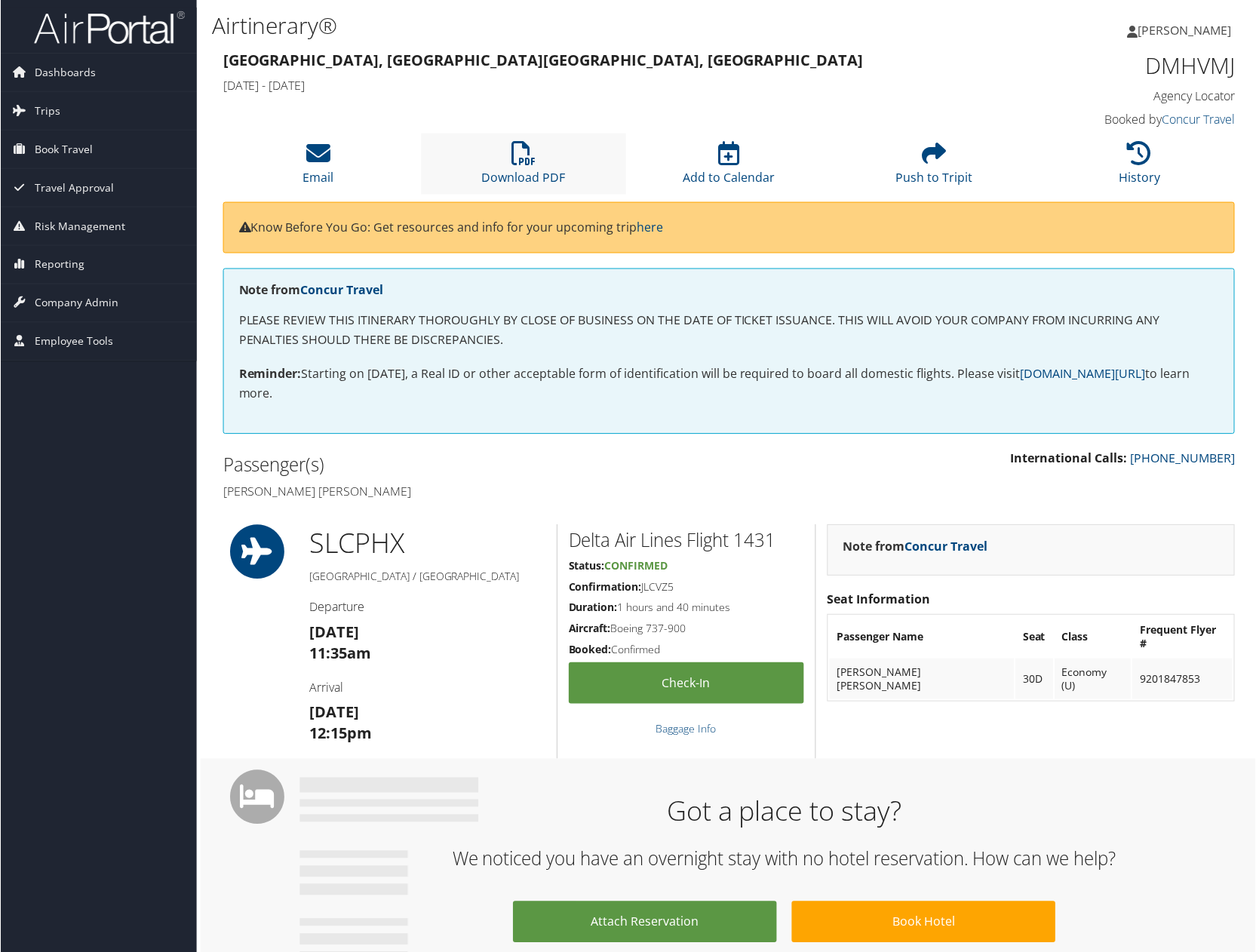
click at [523, 166] on li "Download PDF" at bounding box center [524, 164] width 206 height 61
